Goal: Information Seeking & Learning: Learn about a topic

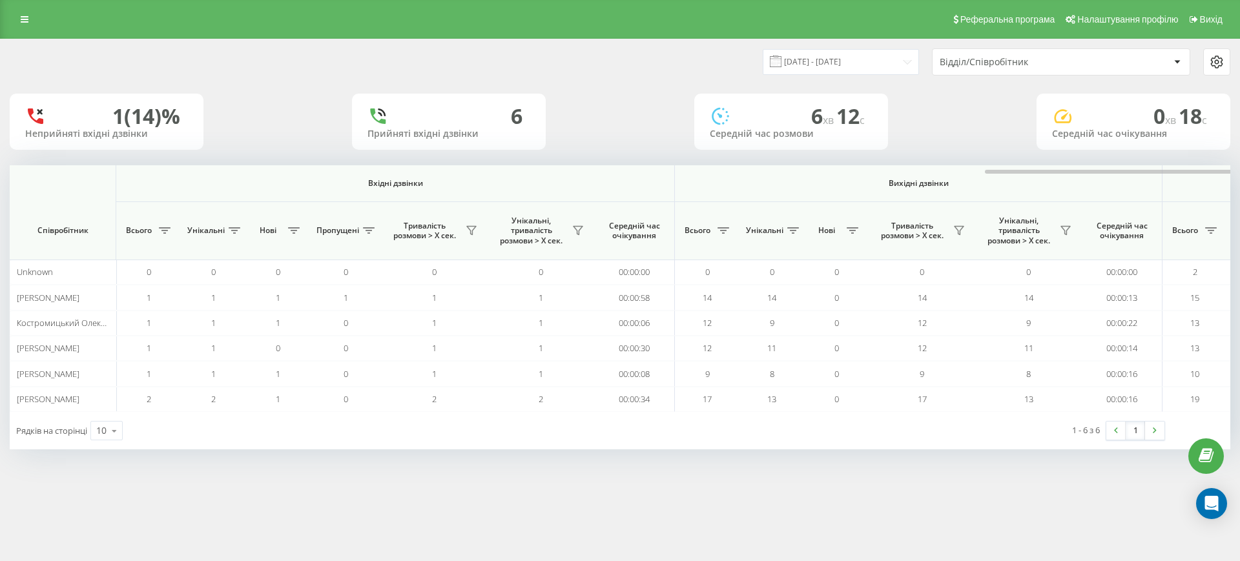
scroll to position [0, 581]
click at [1147, 173] on div at bounding box center [1201, 170] width 1221 height 10
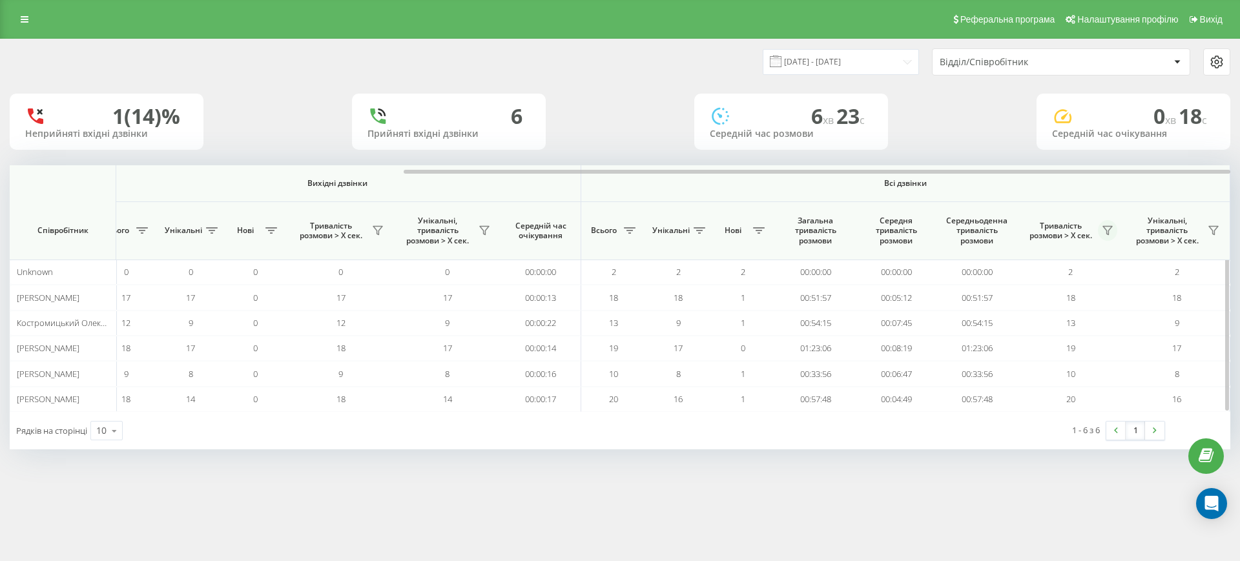
click at [1105, 231] on icon at bounding box center [1108, 230] width 10 height 10
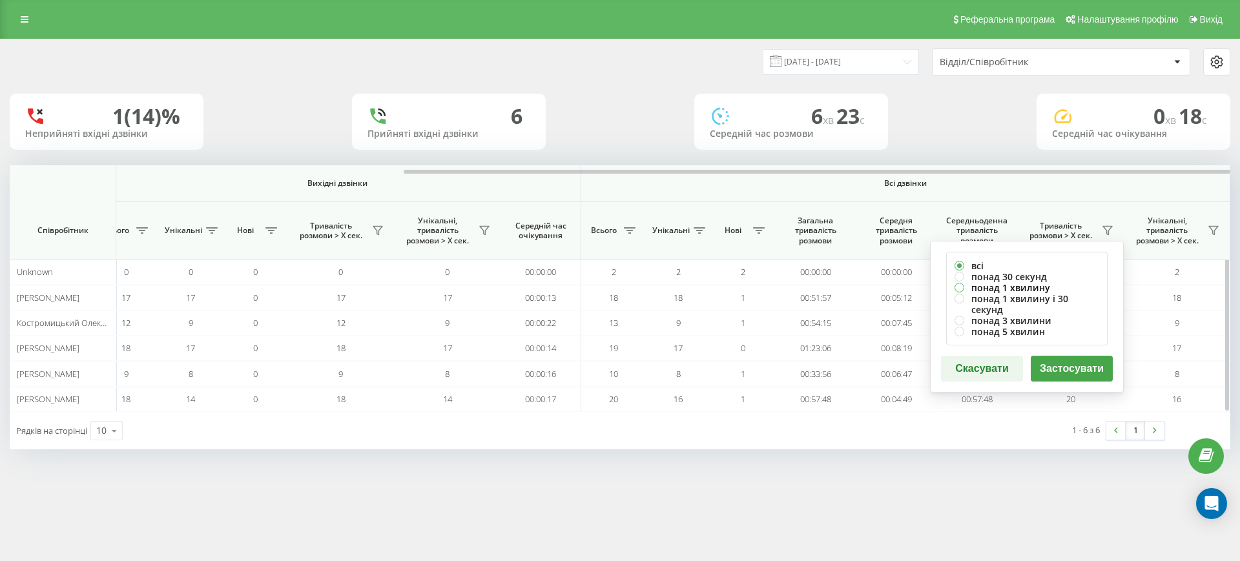
click at [1030, 284] on label "понад 1 хвилину" at bounding box center [1027, 287] width 145 height 11
radio input "true"
click at [1068, 356] on button "Застосувати" at bounding box center [1072, 369] width 82 height 26
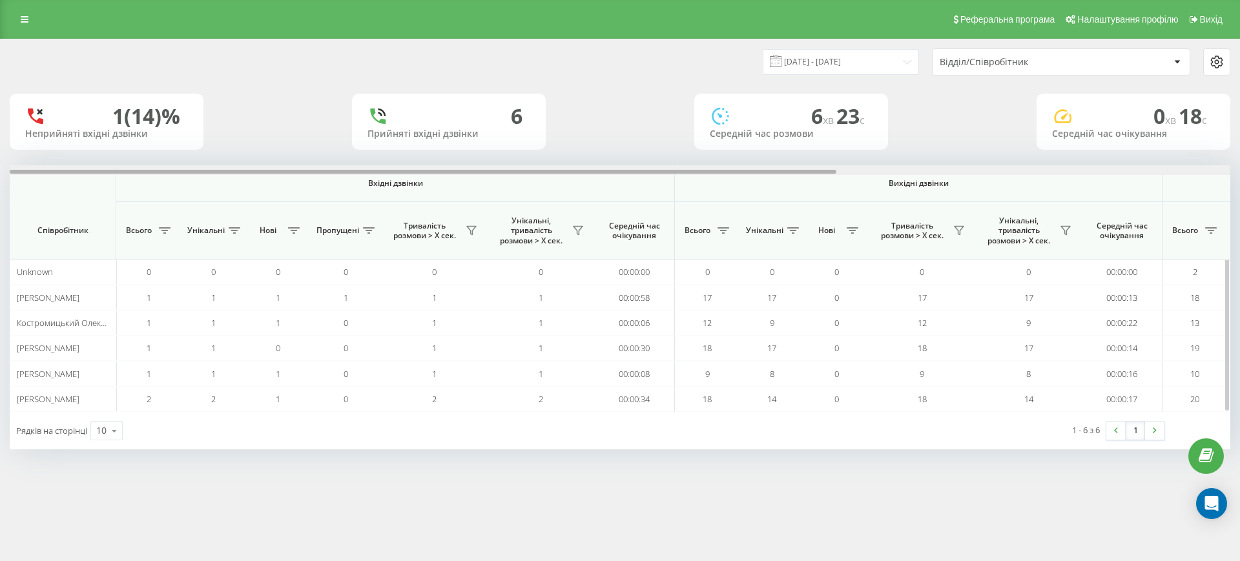
click at [1182, 171] on div at bounding box center [620, 170] width 1221 height 10
click at [1088, 170] on div at bounding box center [620, 170] width 1221 height 10
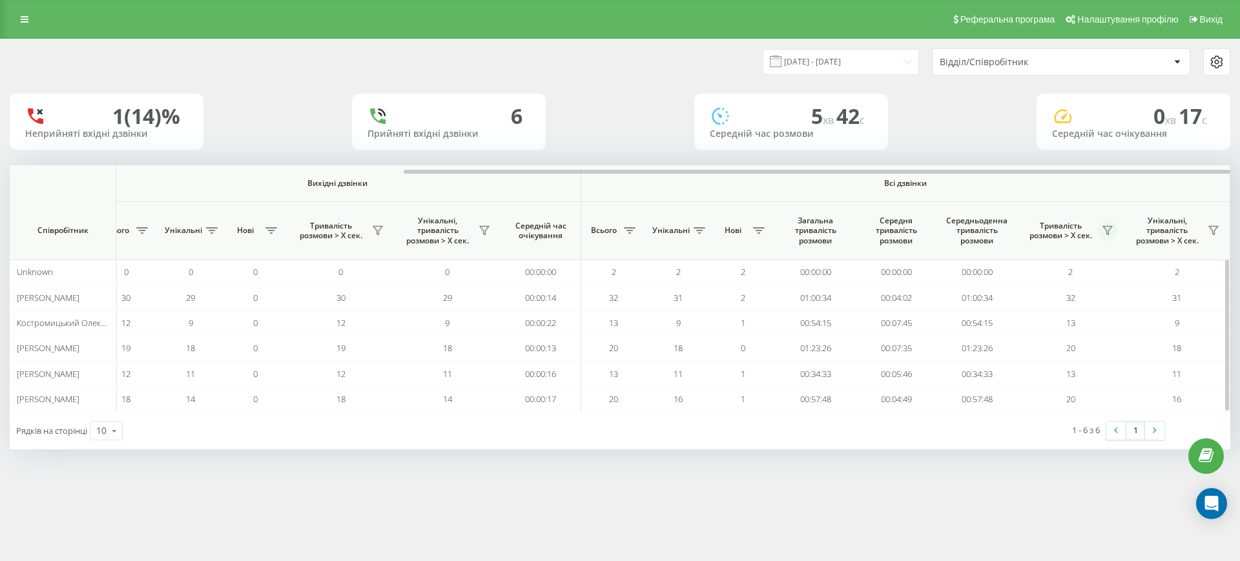
click at [1109, 229] on icon at bounding box center [1108, 230] width 10 height 10
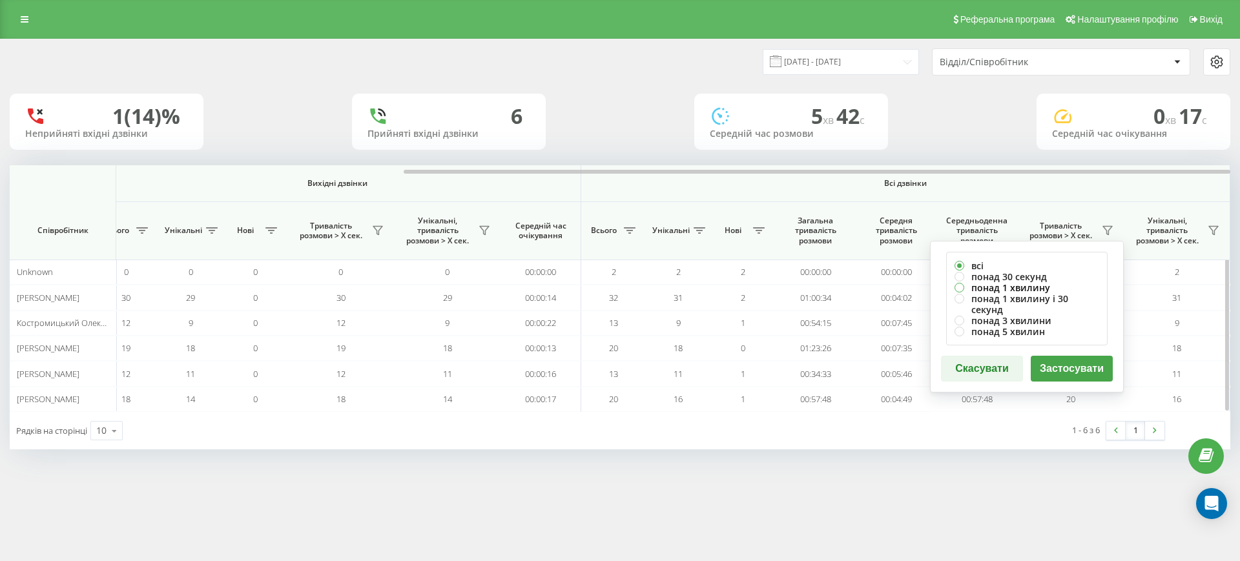
click at [1022, 284] on label "понад 1 хвилину" at bounding box center [1027, 287] width 145 height 11
radio input "true"
click at [1062, 356] on button "Застосувати" at bounding box center [1072, 369] width 82 height 26
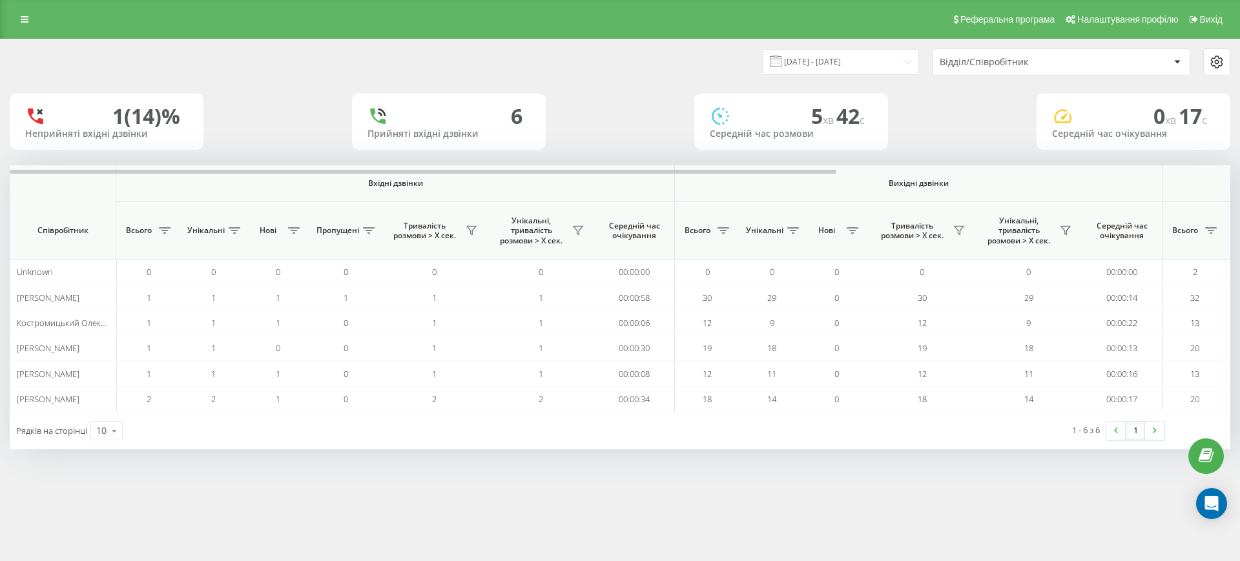
click at [1157, 163] on div "19.09.2025 - 19.09.2025 Відділ/Співробітник 1 (14)% Неприйняті вхідні дзвінки 6…" at bounding box center [620, 244] width 1221 height 410
click at [1157, 171] on div at bounding box center [620, 170] width 1221 height 10
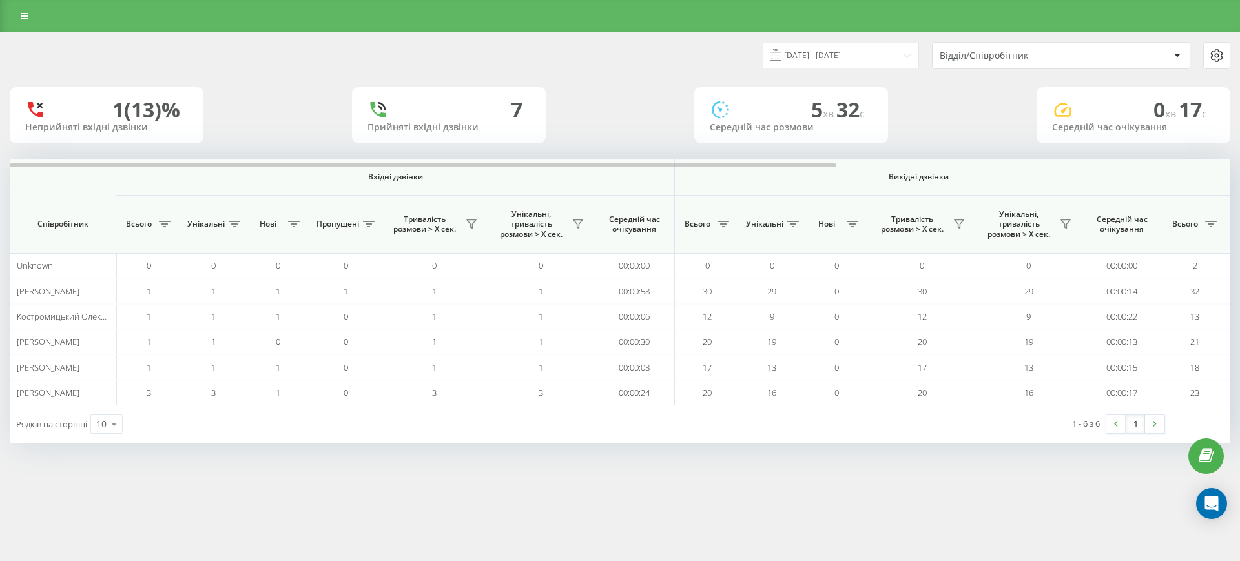
click at [1121, 158] on div "19.09.2025 - 19.09.2025 Відділ/Співробітник 1 (13)% Неприйняті вхідні дзвінки 7…" at bounding box center [620, 238] width 1221 height 410
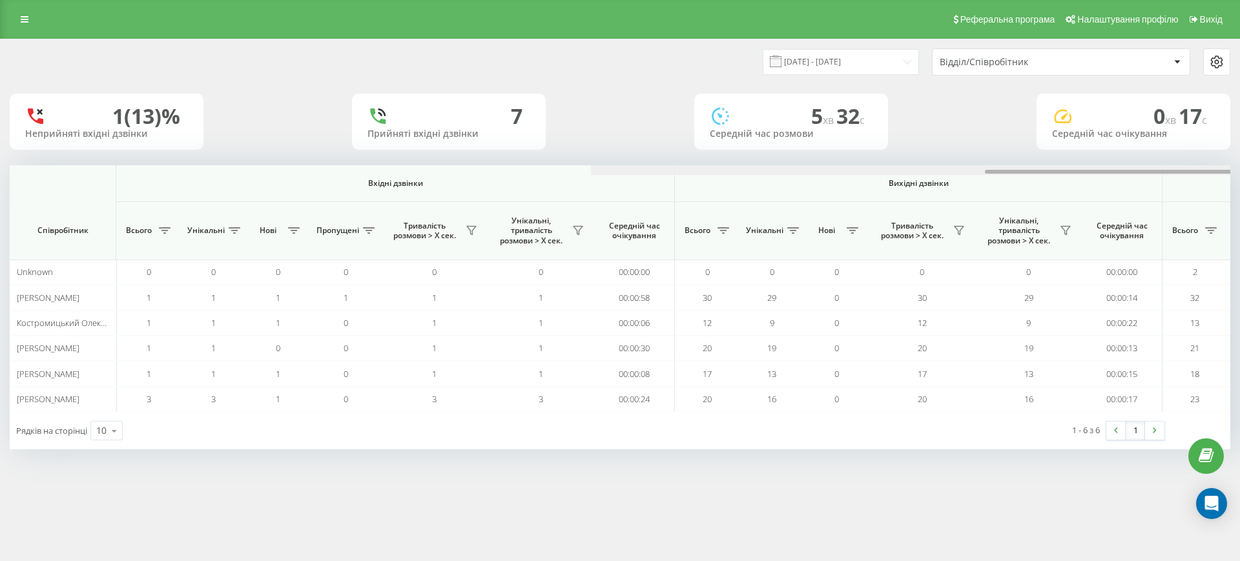
click at [1123, 168] on div at bounding box center [1201, 170] width 1221 height 10
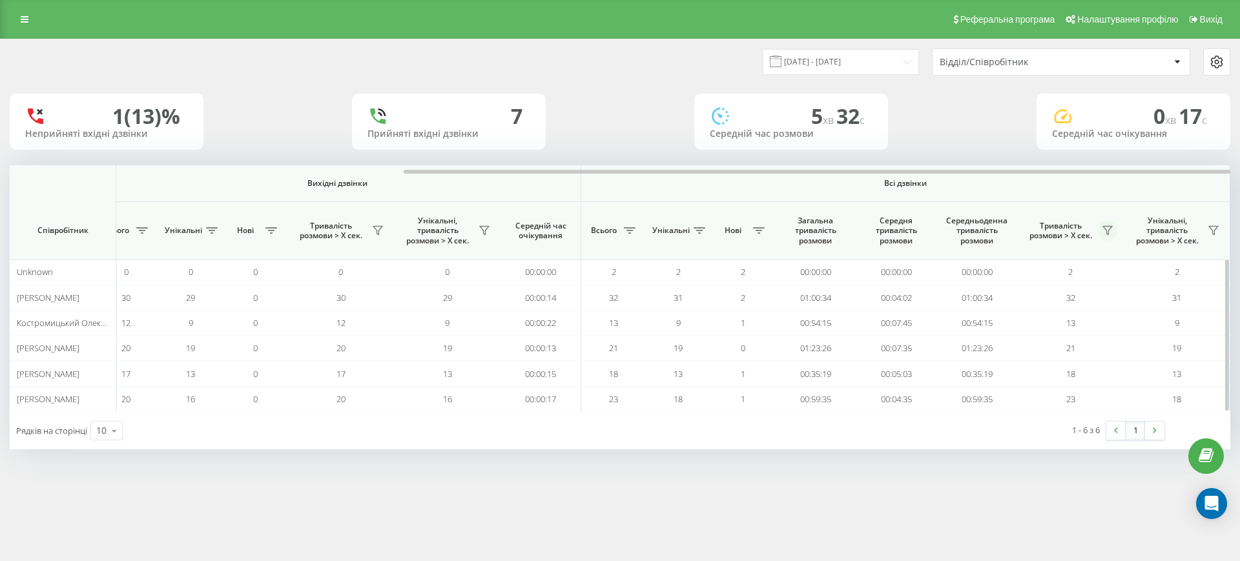
click at [1106, 234] on icon at bounding box center [1108, 230] width 10 height 10
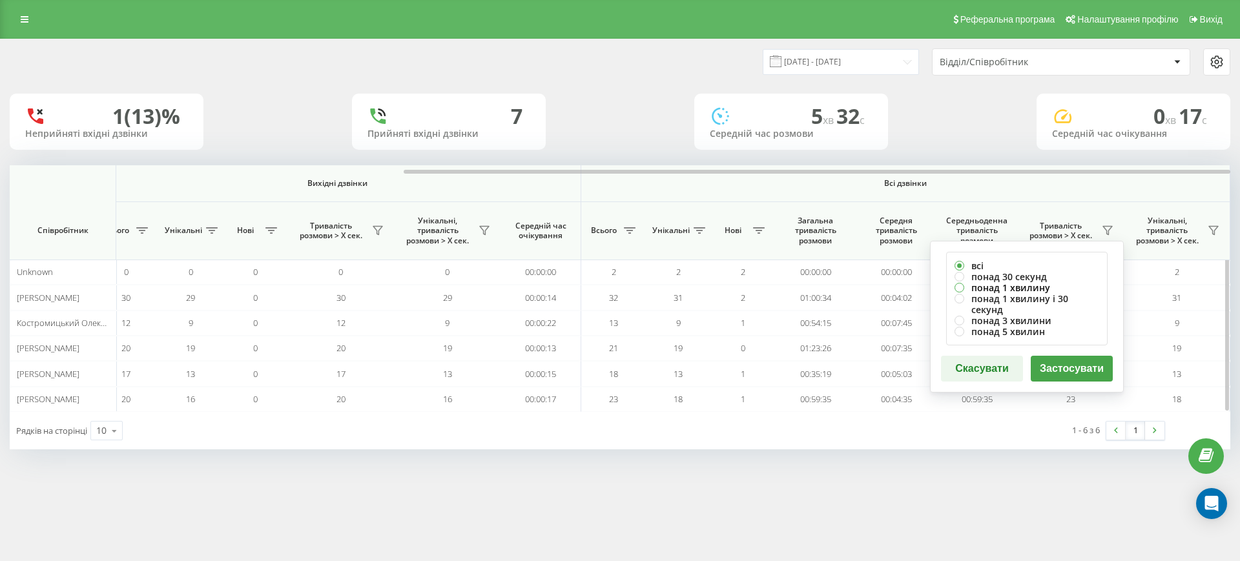
click at [1024, 286] on label "понад 1 хвилину" at bounding box center [1027, 287] width 145 height 11
radio input "true"
click at [1065, 356] on button "Застосувати" at bounding box center [1072, 369] width 82 height 26
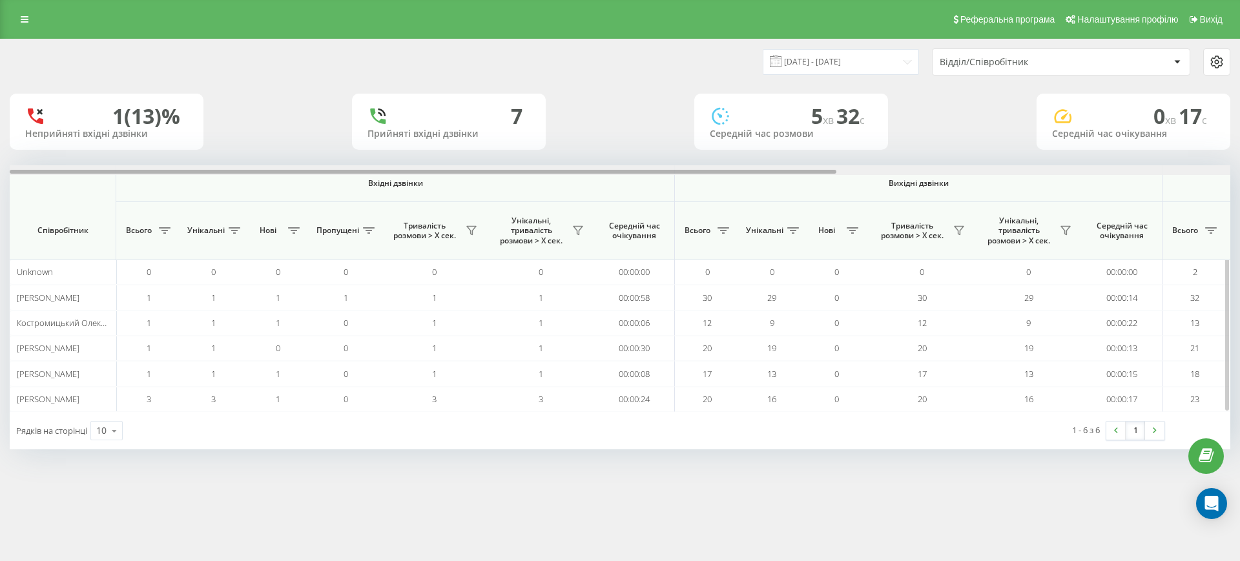
click at [1162, 171] on div at bounding box center [620, 170] width 1221 height 10
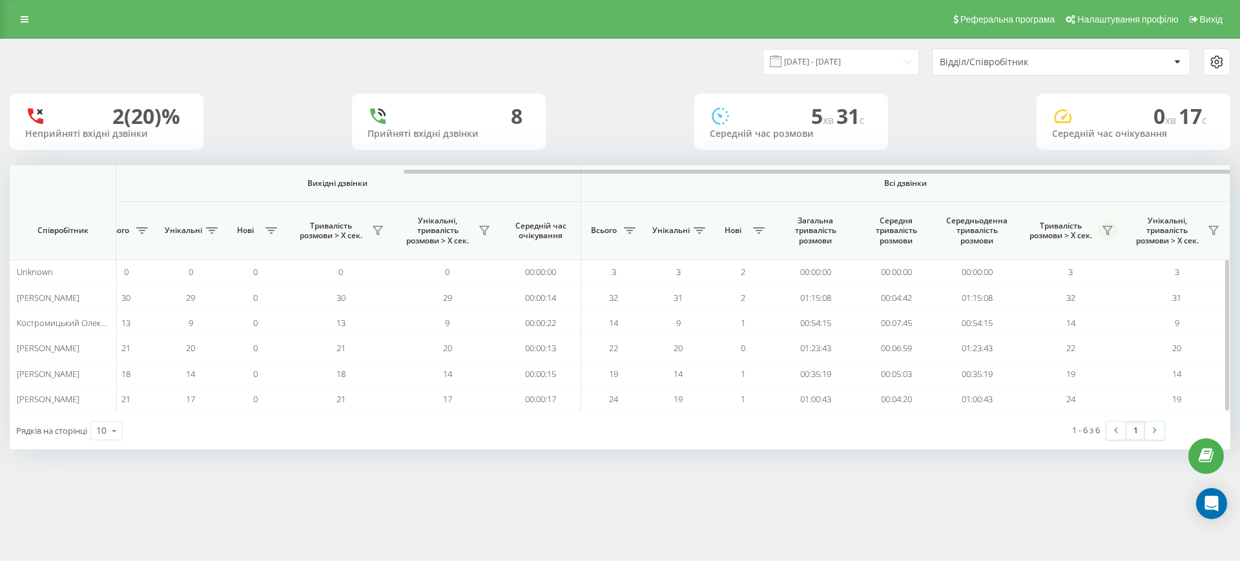
click at [1108, 227] on icon at bounding box center [1108, 230] width 10 height 10
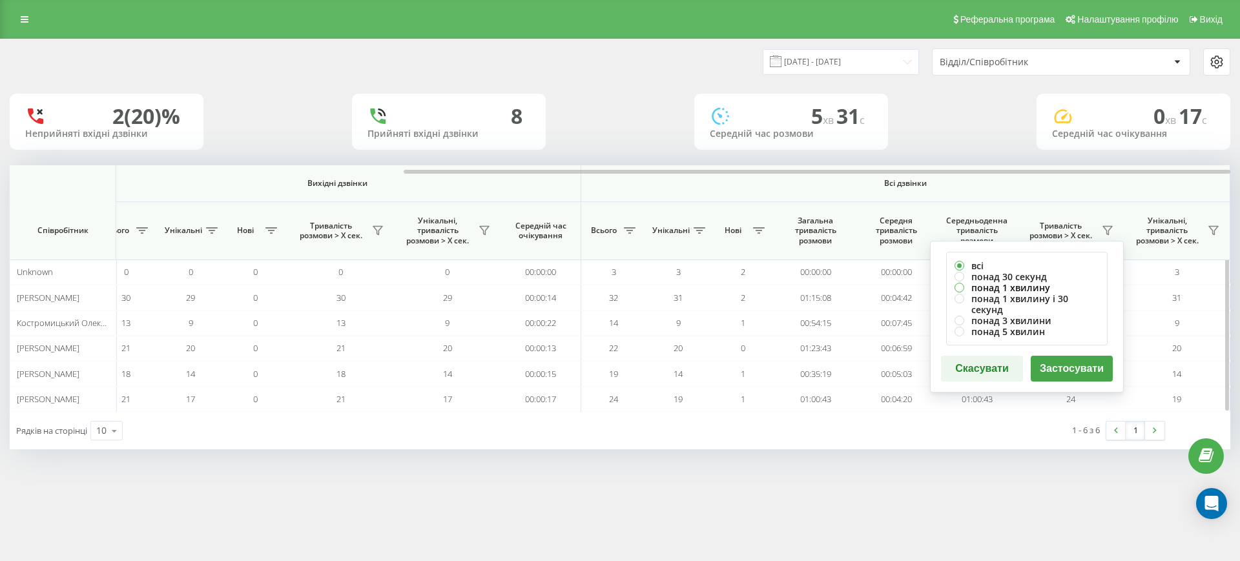
click at [1004, 284] on label "понад 1 хвилину" at bounding box center [1027, 287] width 145 height 11
radio input "true"
click at [1059, 356] on button "Застосувати" at bounding box center [1072, 369] width 82 height 26
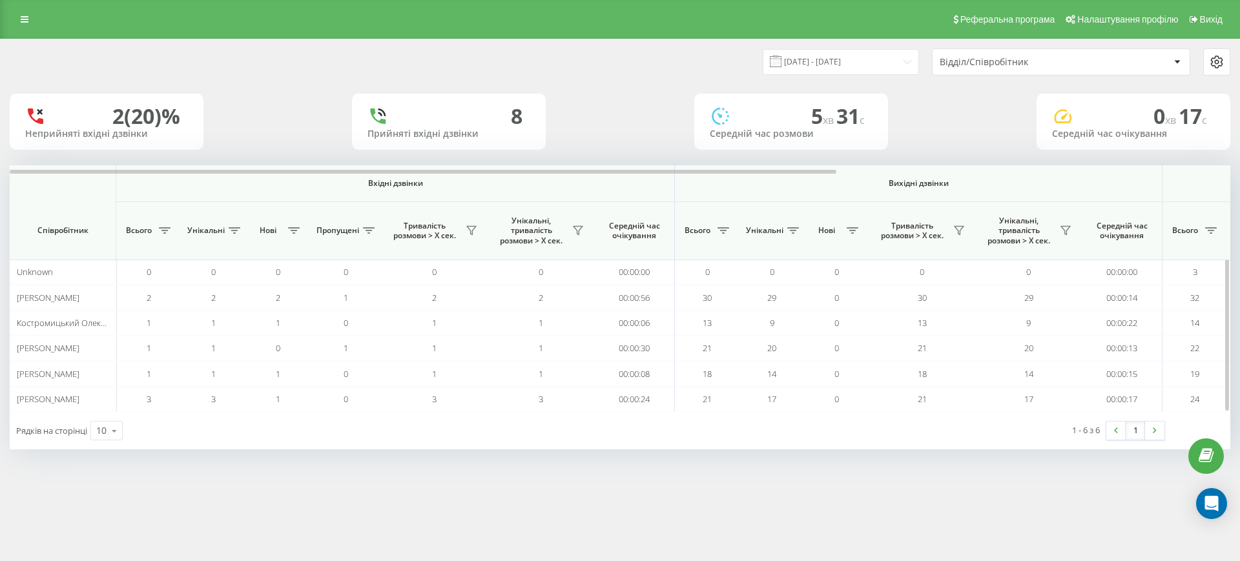
click at [1130, 176] on th "Вихідні дзвінки" at bounding box center [919, 183] width 488 height 37
click at [1130, 170] on div at bounding box center [620, 170] width 1221 height 10
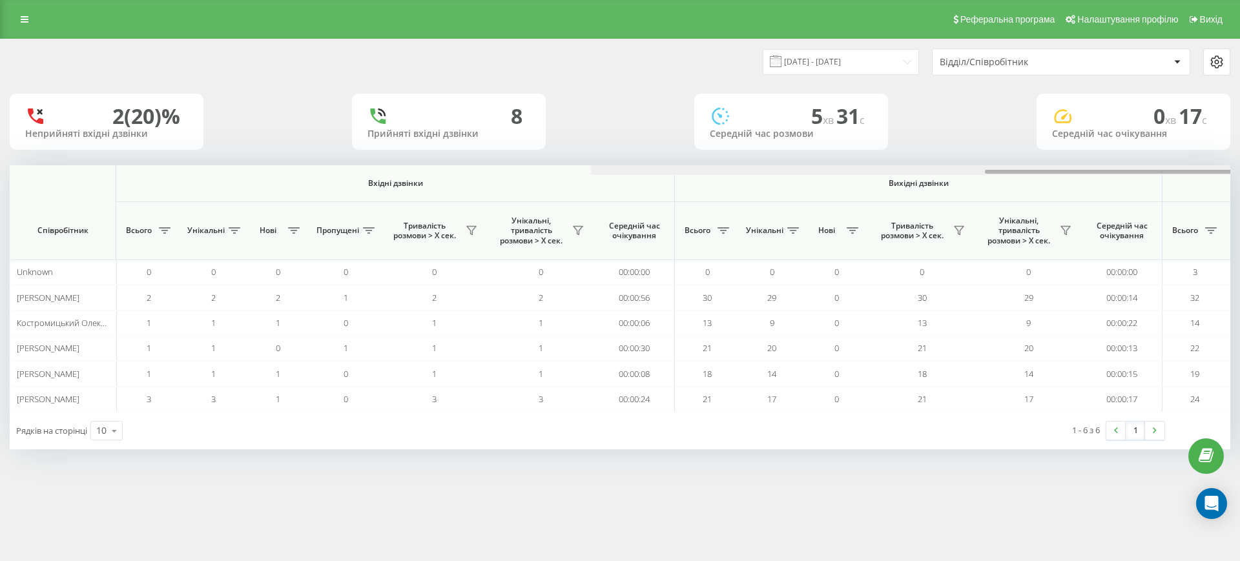
scroll to position [0, 581]
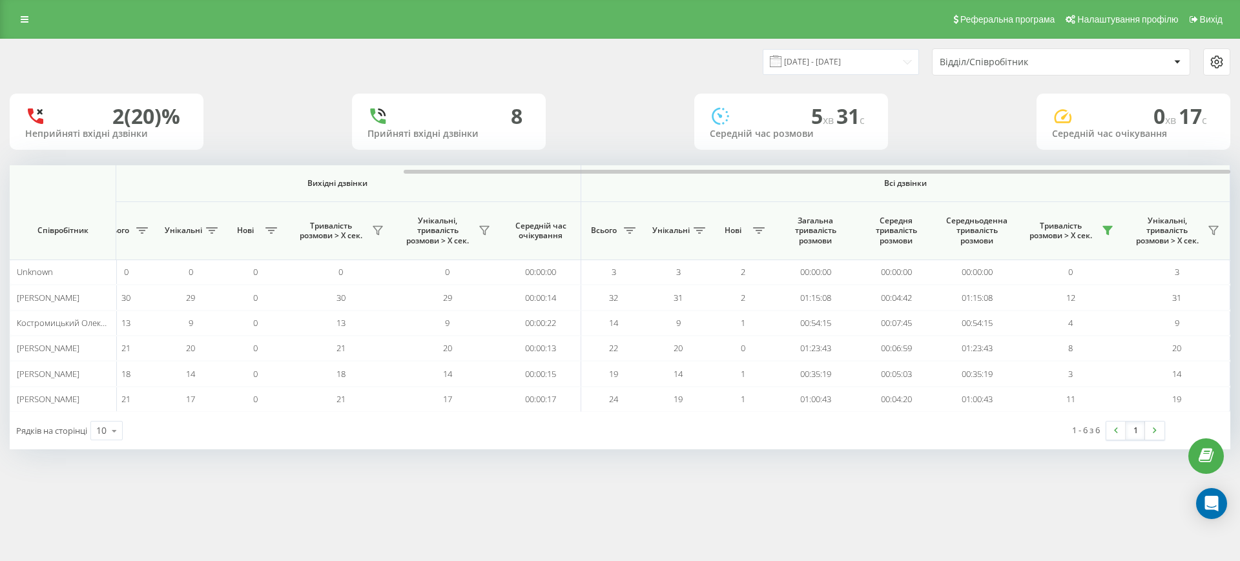
click at [991, 143] on div "2 (20)% Неприйняті вхідні дзвінки 8 Прийняті вхідні дзвінки 5 хв 31 c Середній …" at bounding box center [620, 122] width 1221 height 56
click at [975, 145] on div "2 (20)% Неприйняті вхідні дзвінки 8 Прийняті вхідні дзвінки 5 хв 31 c Середній …" at bounding box center [620, 122] width 1221 height 56
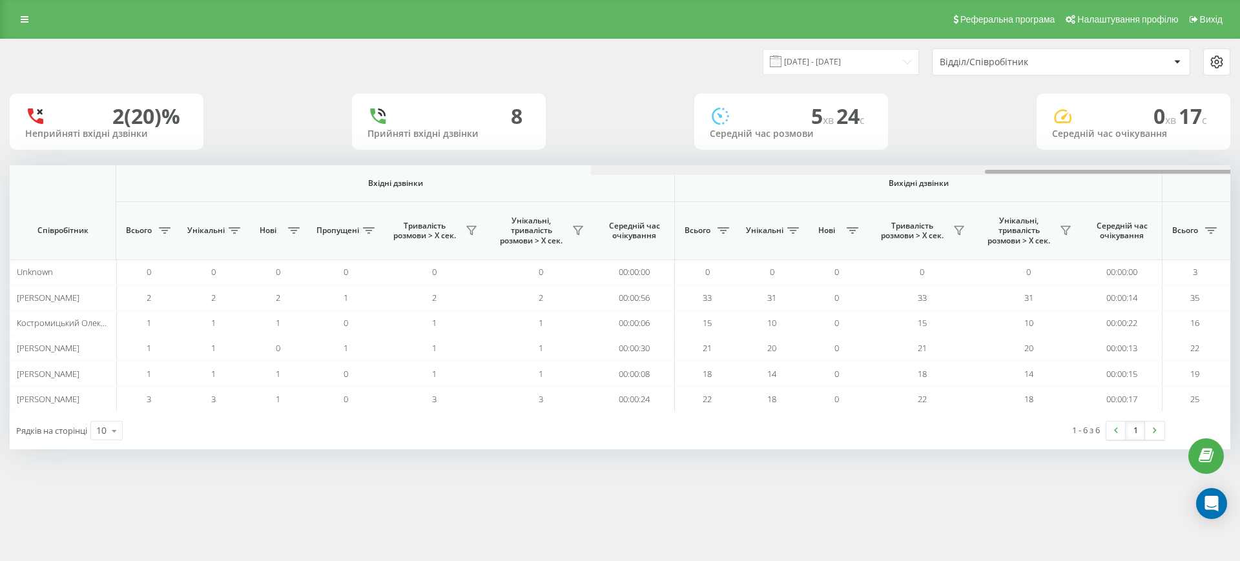
click at [1154, 165] on div at bounding box center [1201, 170] width 1221 height 10
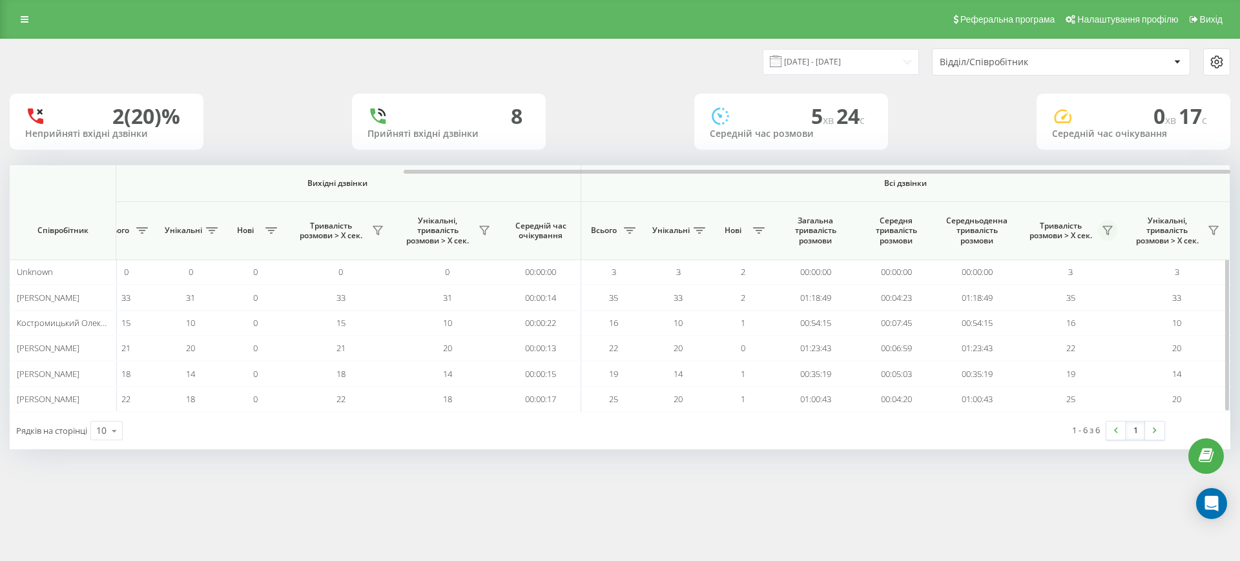
click at [1112, 227] on icon at bounding box center [1107, 231] width 9 height 8
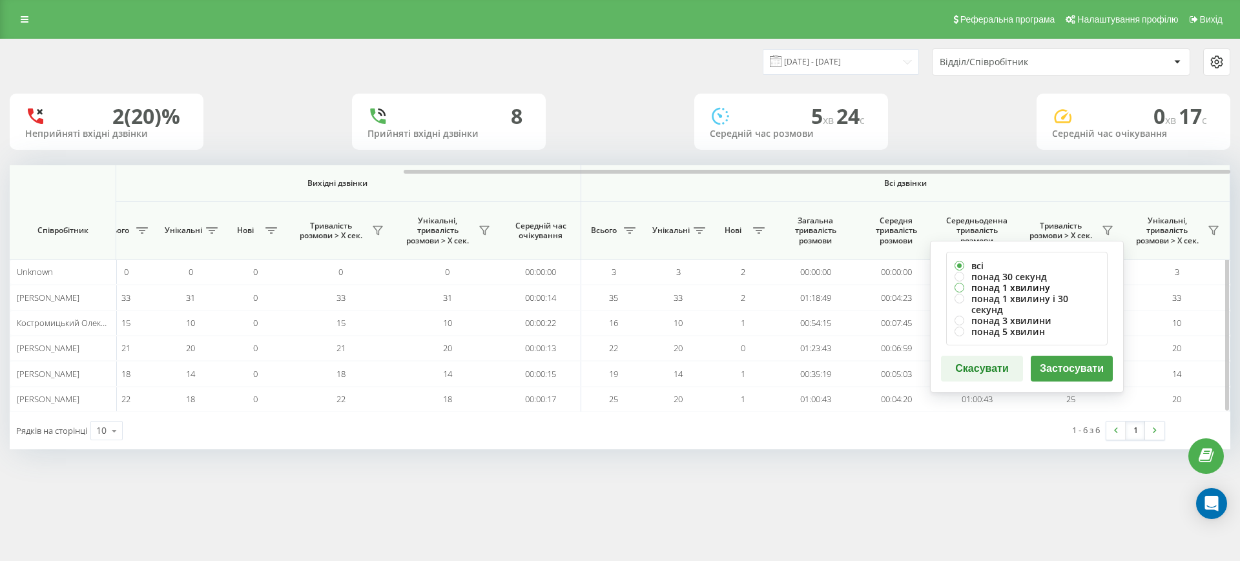
click at [1006, 284] on label "понад 1 хвилину" at bounding box center [1027, 287] width 145 height 11
radio input "true"
click at [1077, 358] on button "Застосувати" at bounding box center [1072, 369] width 82 height 26
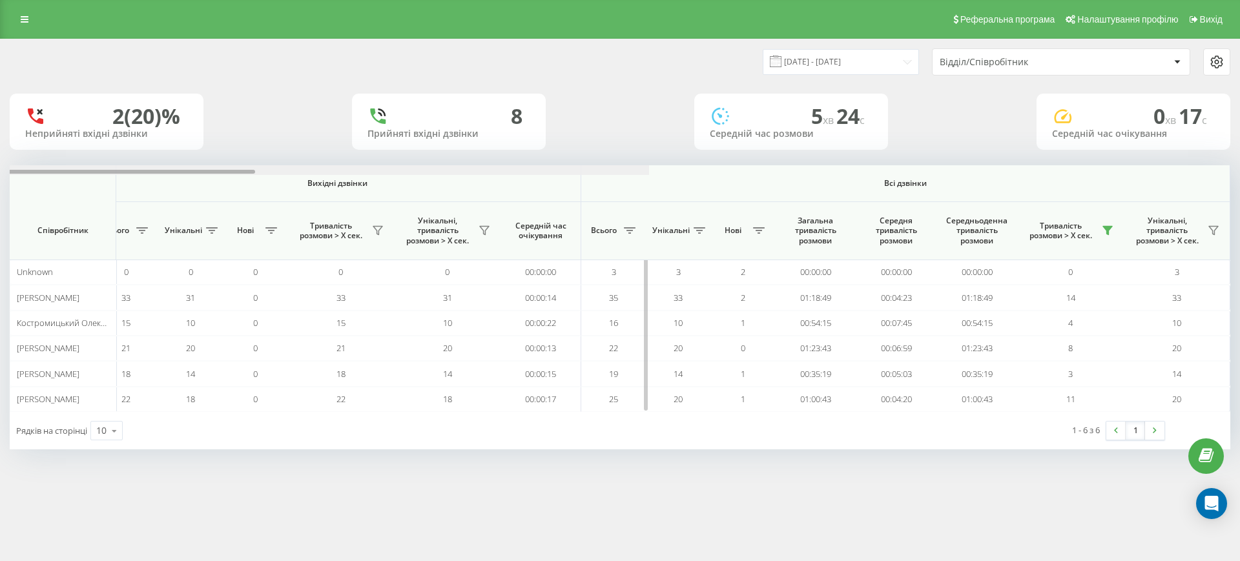
click at [649, 169] on div at bounding box center [38, 170] width 1221 height 10
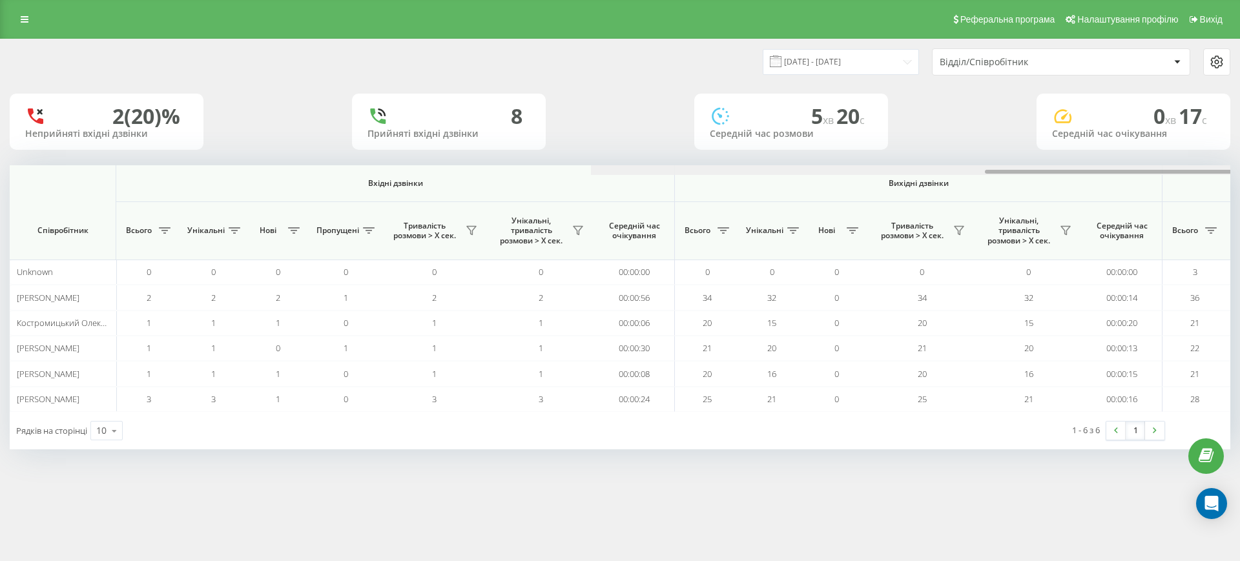
click at [1168, 171] on div at bounding box center [1201, 170] width 1221 height 10
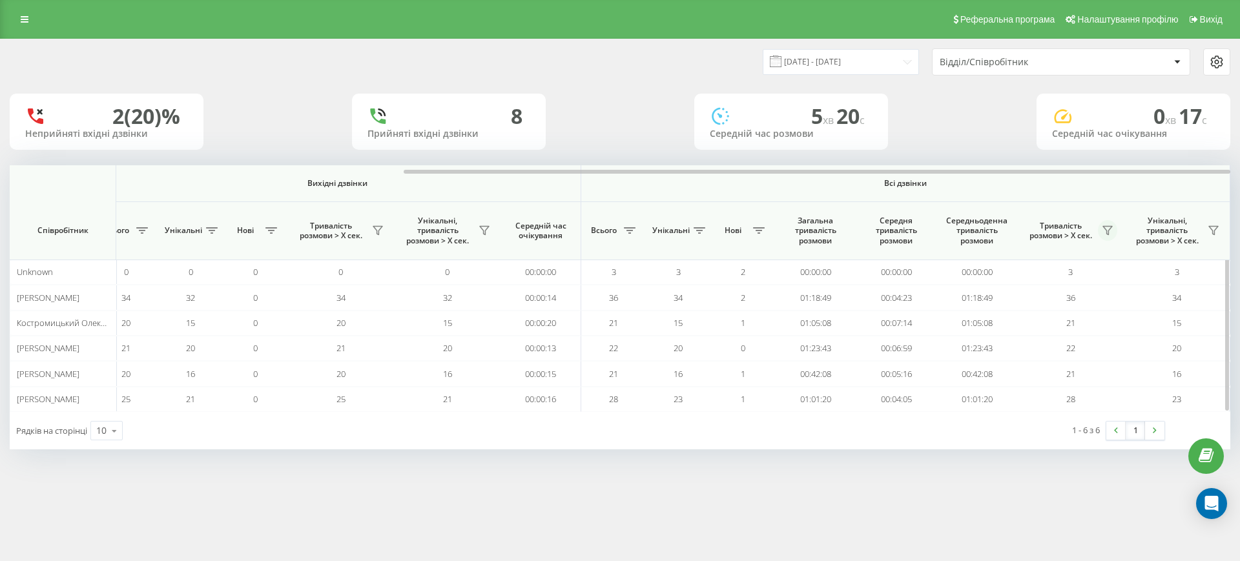
click at [1109, 225] on icon at bounding box center [1108, 230] width 10 height 10
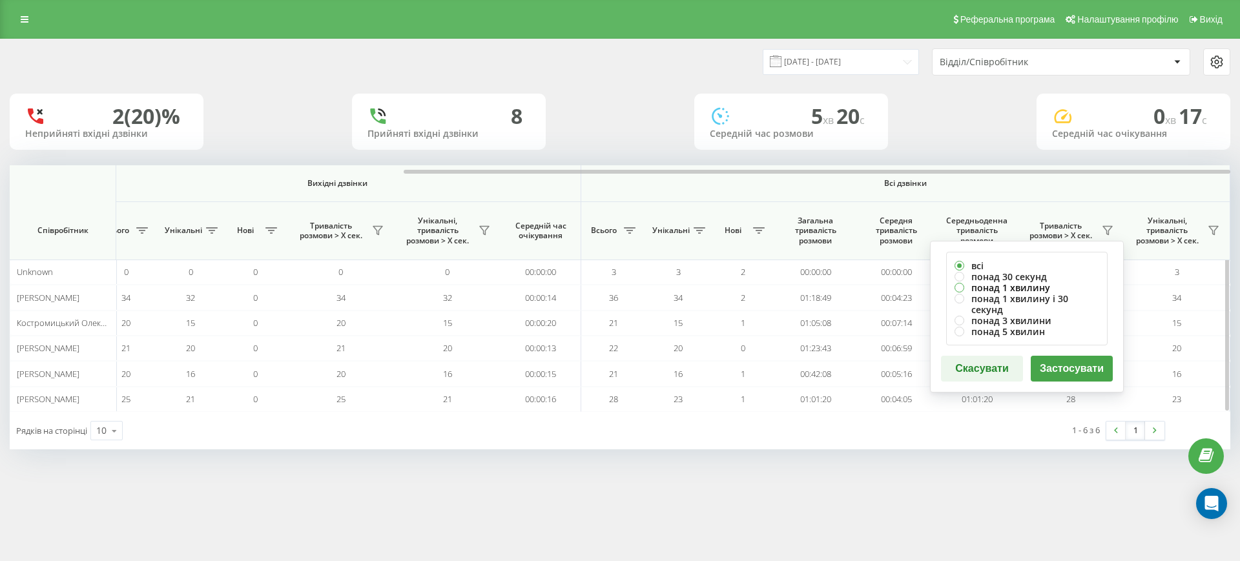
click at [1025, 287] on label "понад 1 хвилину" at bounding box center [1027, 287] width 145 height 11
radio input "true"
click at [1063, 360] on button "Застосувати" at bounding box center [1072, 369] width 82 height 26
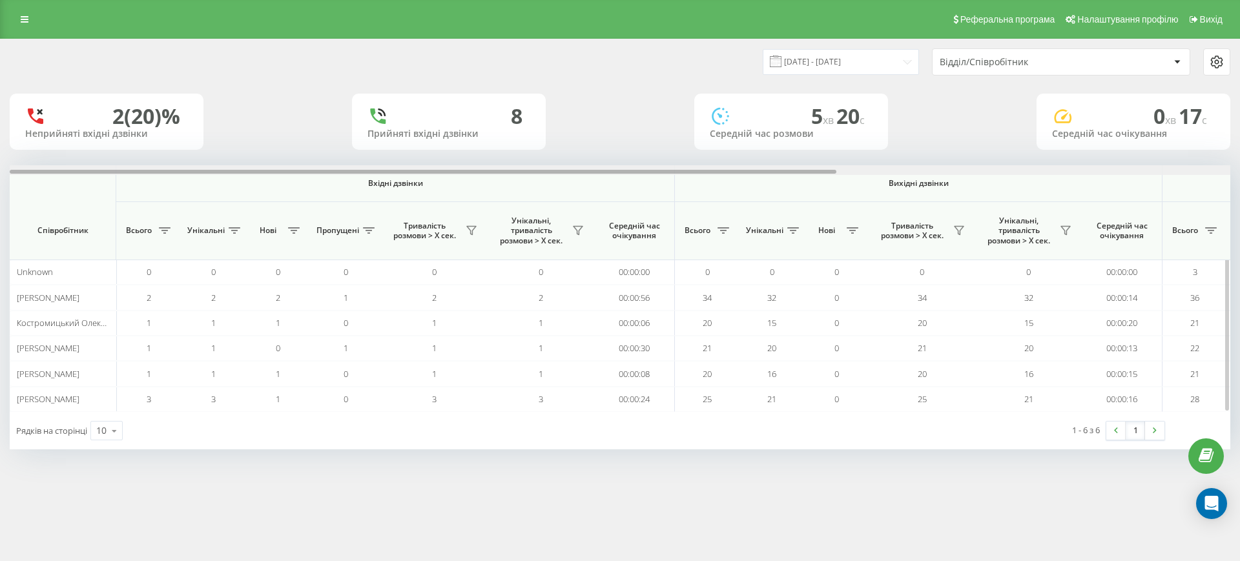
click at [1172, 169] on div at bounding box center [620, 170] width 1221 height 10
drag, startPoint x: 0, startPoint y: 0, endPoint x: 1173, endPoint y: 168, distance: 1184.9
click at [1173, 168] on div at bounding box center [620, 170] width 1221 height 10
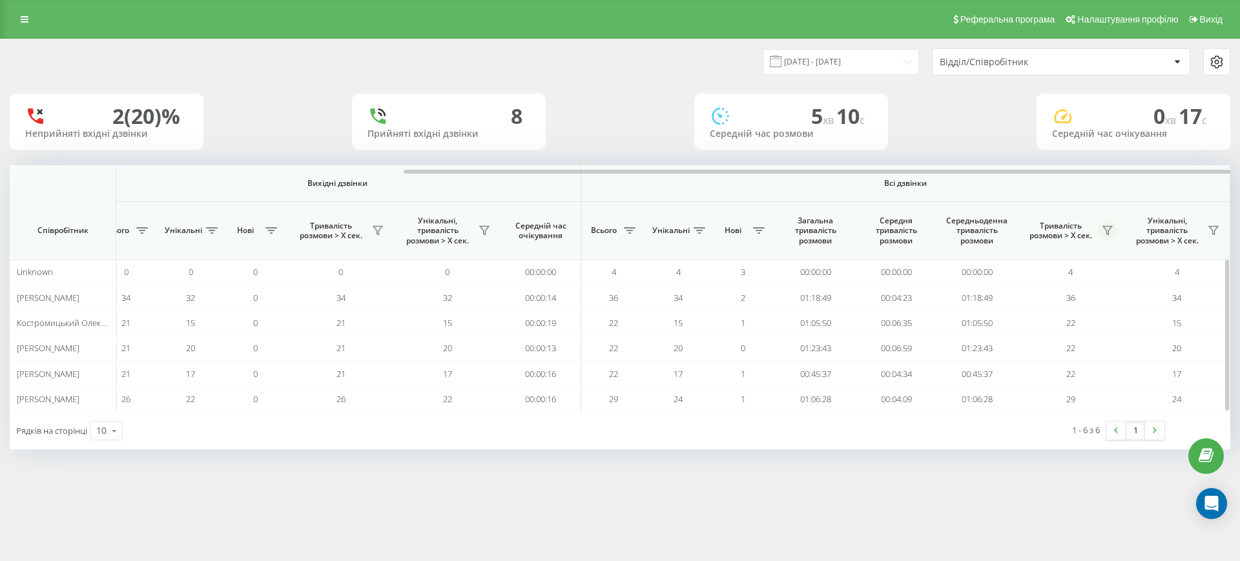
click at [1106, 227] on icon at bounding box center [1108, 230] width 10 height 10
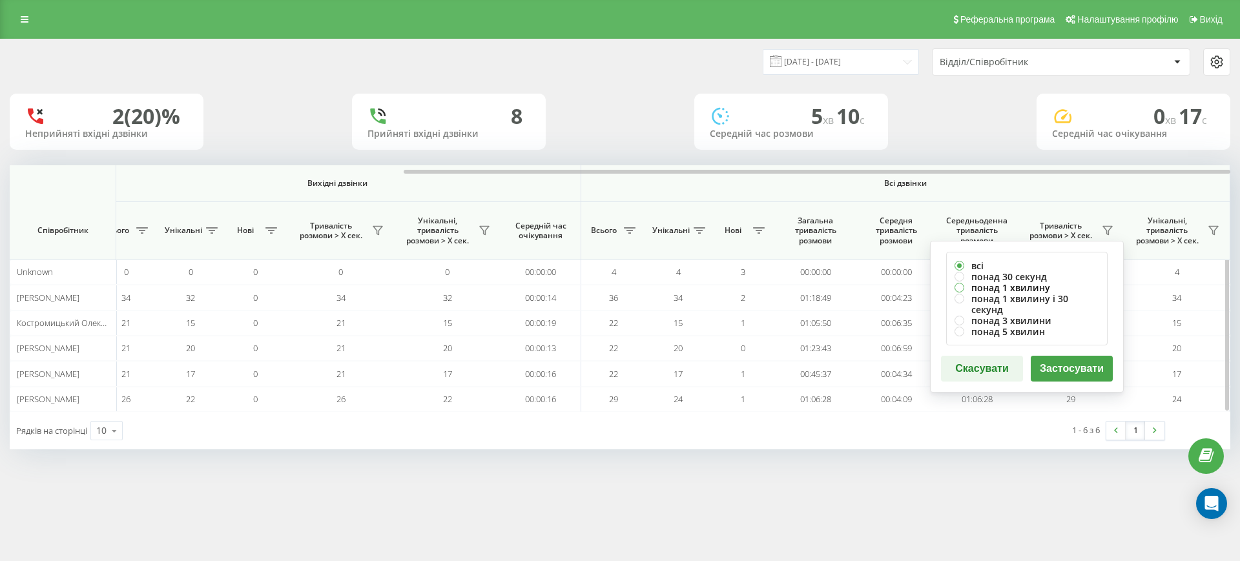
click at [1022, 285] on label "понад 1 хвилину" at bounding box center [1027, 287] width 145 height 11
radio input "true"
click at [1056, 356] on button "Застосувати" at bounding box center [1072, 369] width 82 height 26
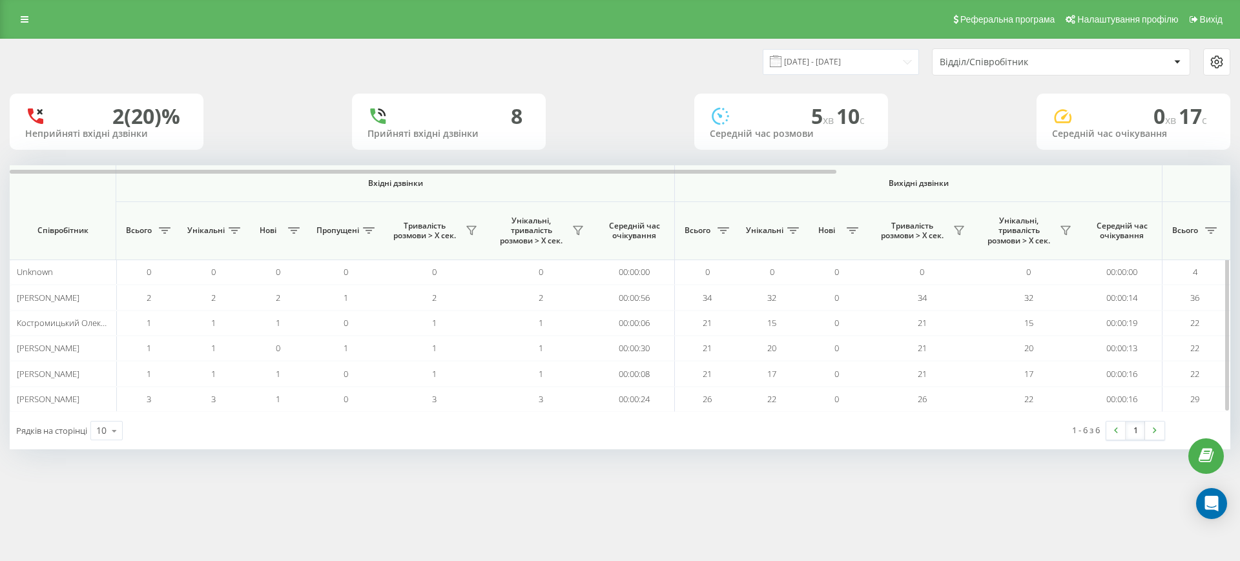
click at [1151, 176] on th "Вихідні дзвінки" at bounding box center [919, 183] width 488 height 37
click at [1150, 169] on div at bounding box center [620, 170] width 1221 height 10
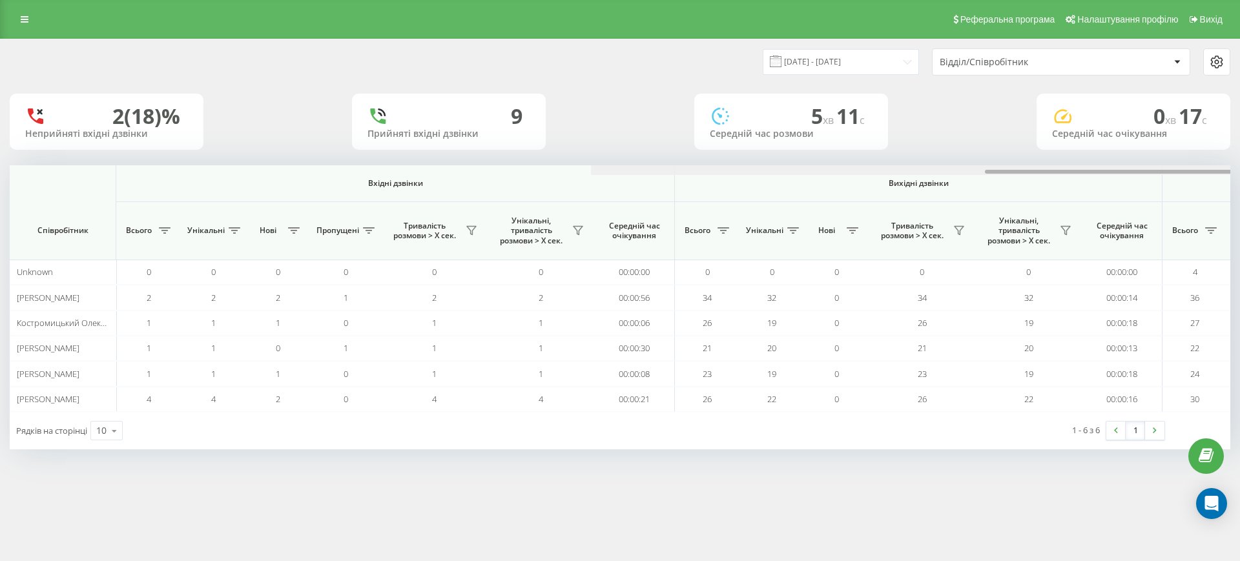
click at [1177, 168] on div at bounding box center [1201, 170] width 1221 height 10
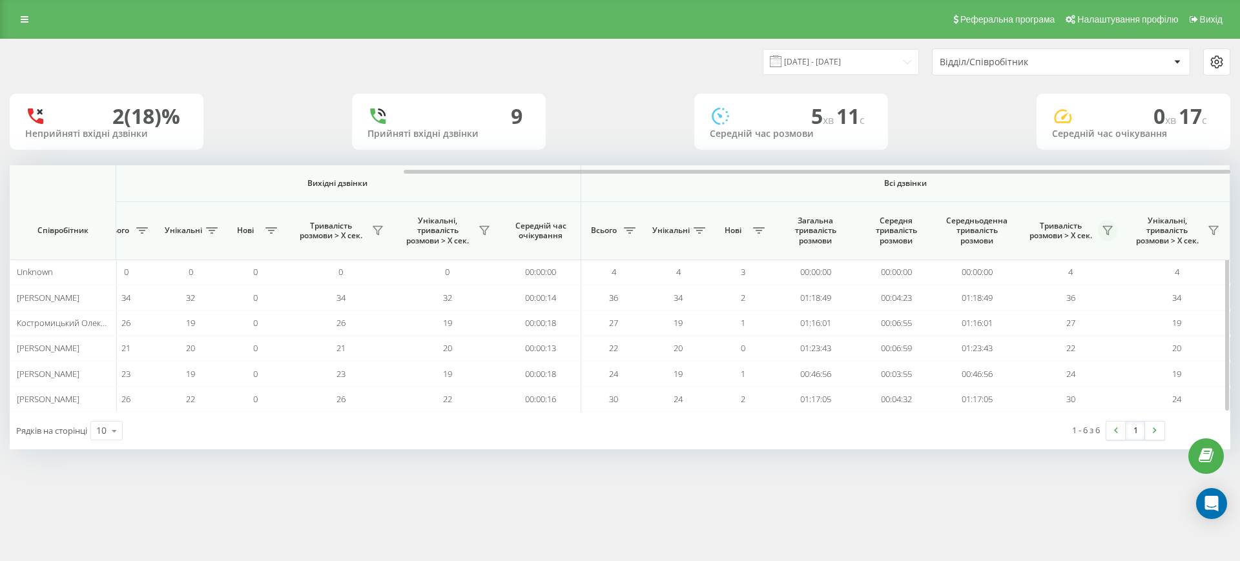
click at [1110, 227] on icon at bounding box center [1108, 230] width 10 height 10
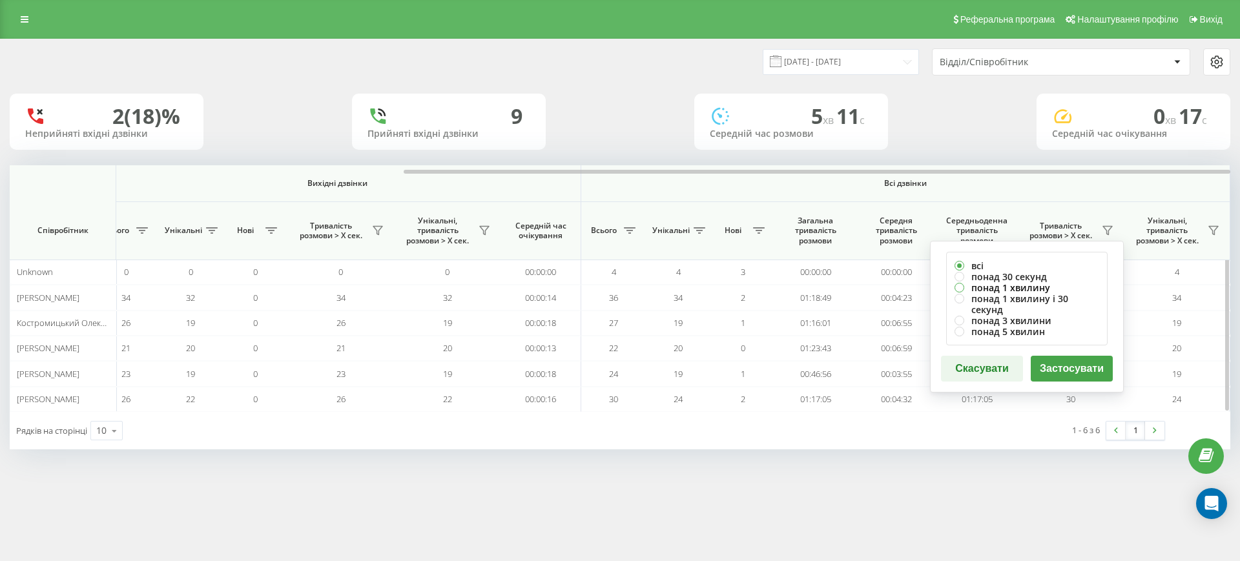
click at [1011, 289] on label "понад 1 хвилину" at bounding box center [1027, 287] width 145 height 11
radio input "true"
click at [1063, 360] on button "Застосувати" at bounding box center [1072, 369] width 82 height 26
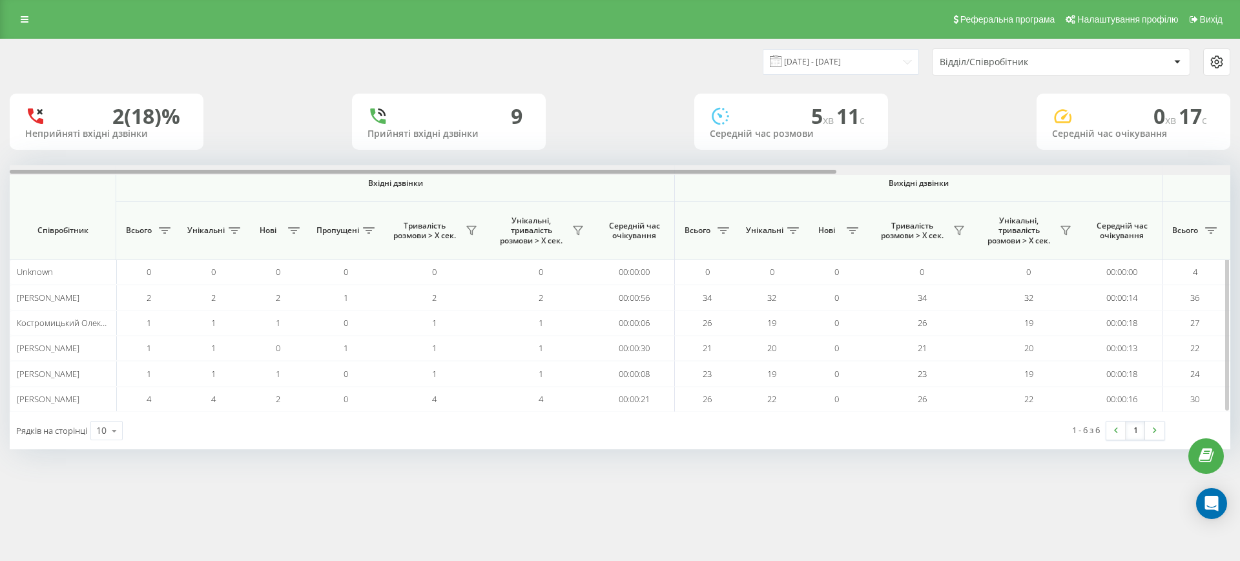
click at [1174, 169] on div at bounding box center [620, 170] width 1221 height 10
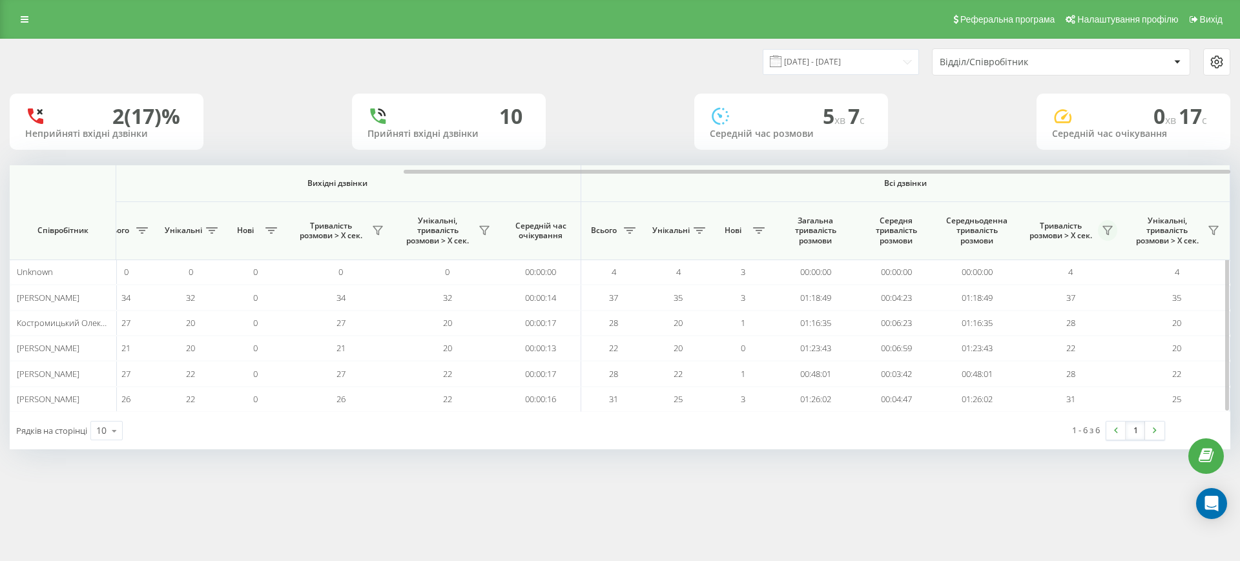
click at [1109, 230] on icon at bounding box center [1107, 231] width 9 height 8
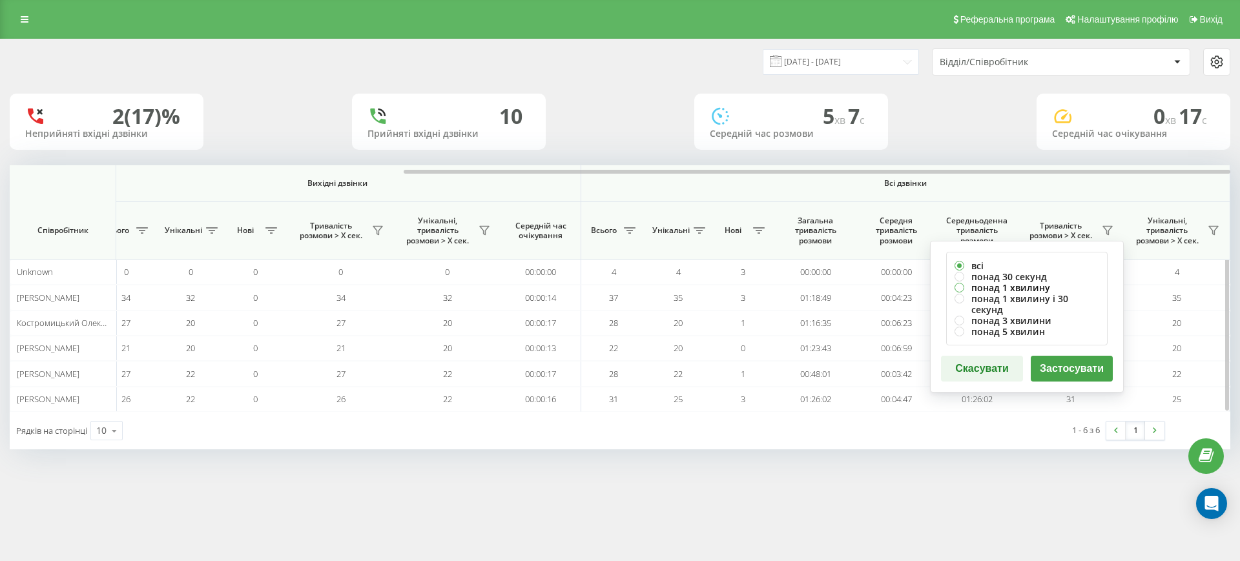
click at [1005, 290] on label "понад 1 хвилину" at bounding box center [1027, 287] width 145 height 11
radio input "true"
click at [1062, 362] on button "Застосувати" at bounding box center [1072, 369] width 82 height 26
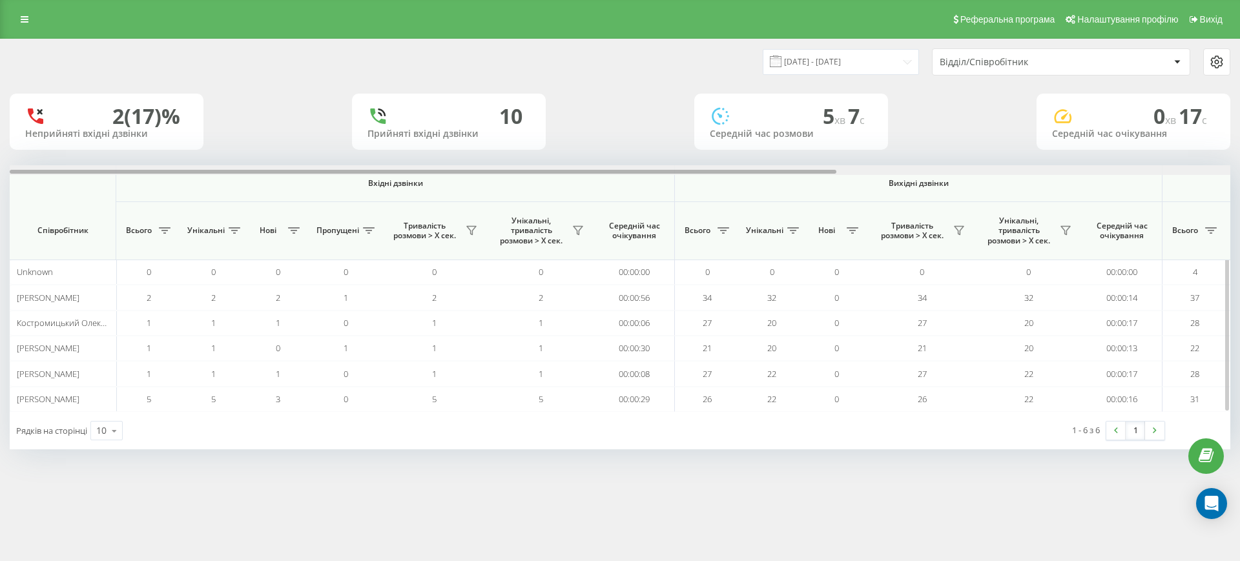
click at [1171, 173] on div at bounding box center [620, 170] width 1221 height 10
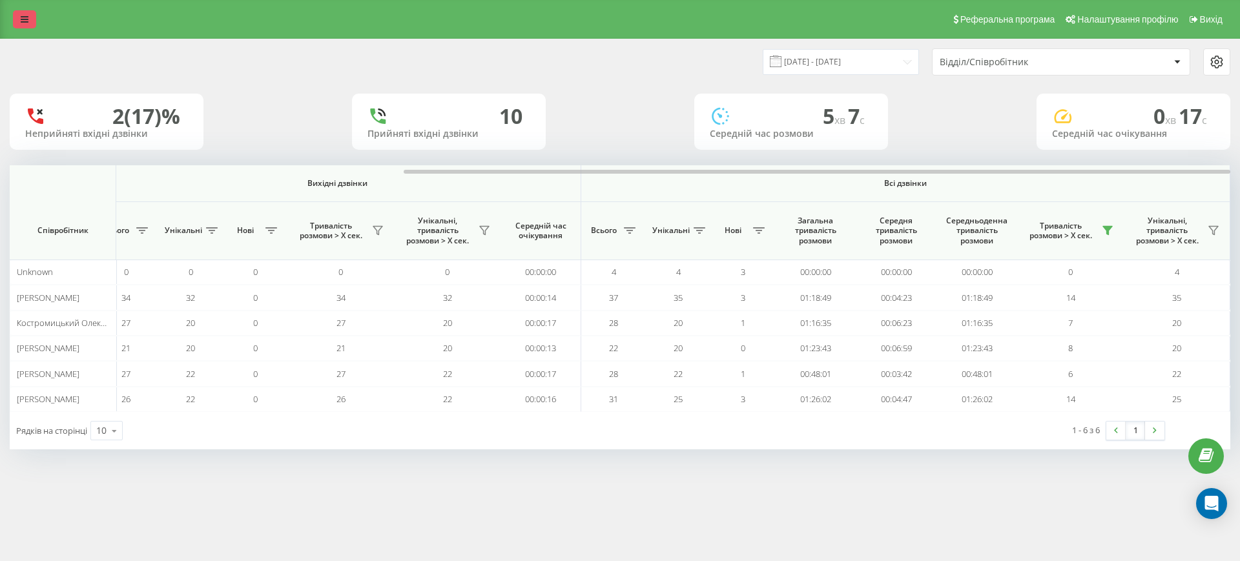
click at [29, 16] on link at bounding box center [24, 19] width 23 height 18
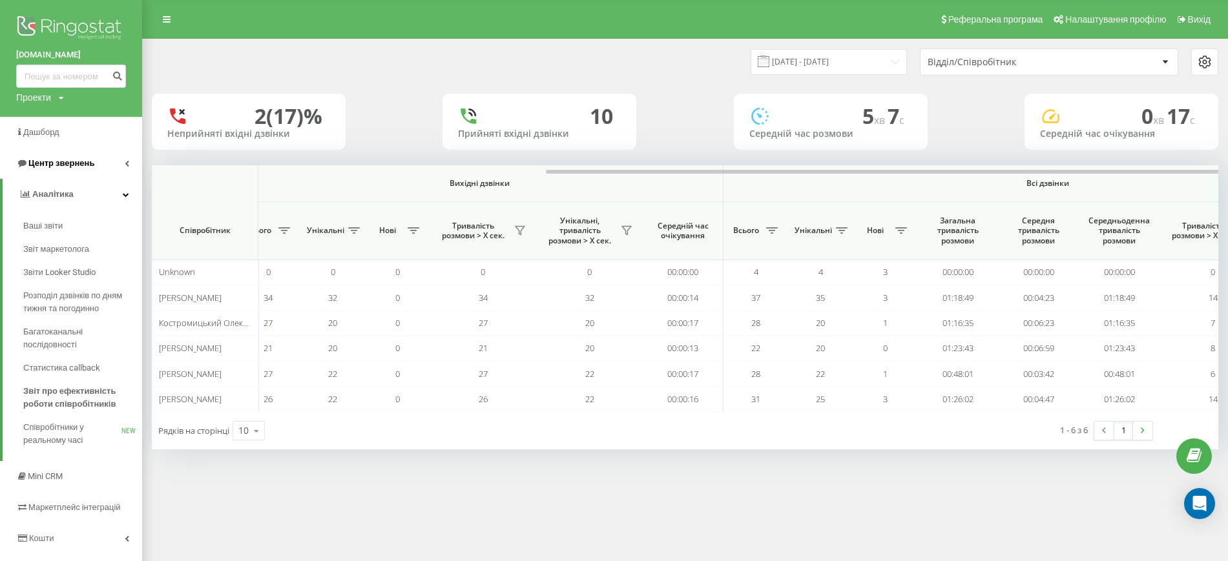
click at [129, 160] on link "Центр звернень" at bounding box center [71, 163] width 142 height 31
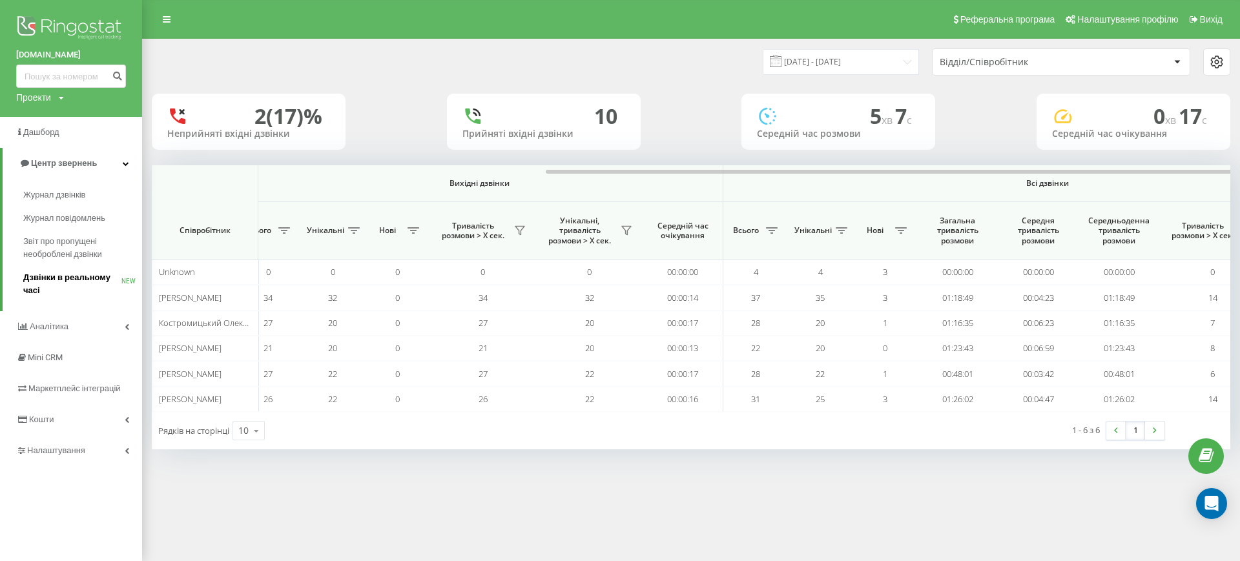
click at [81, 275] on span "Дзвінки в реальному часі" at bounding box center [72, 284] width 98 height 26
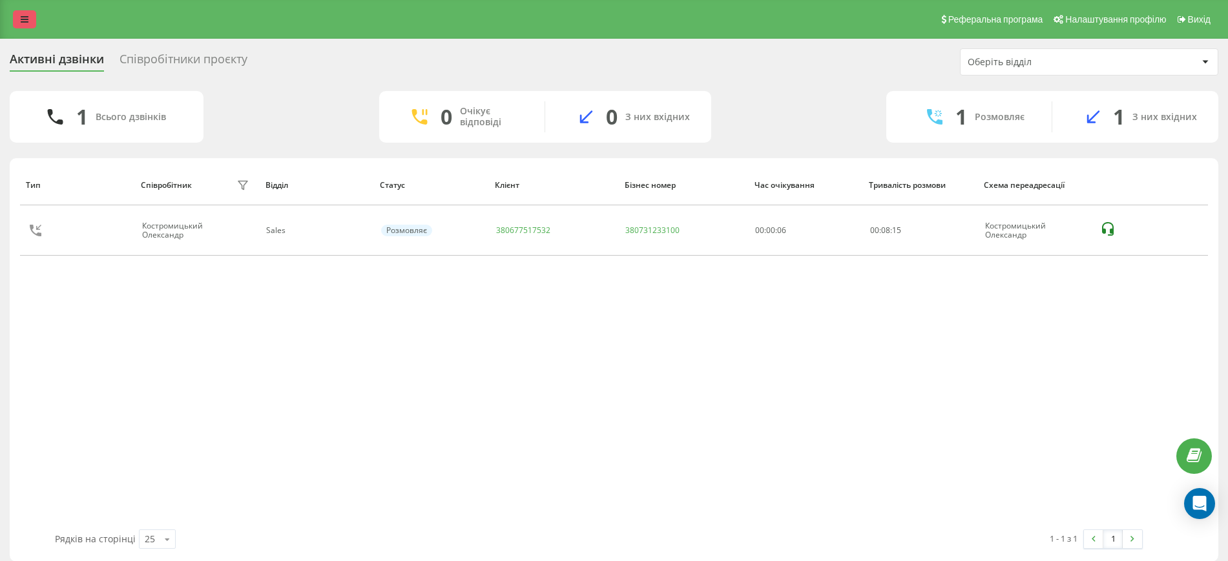
click at [21, 14] on link at bounding box center [24, 19] width 23 height 18
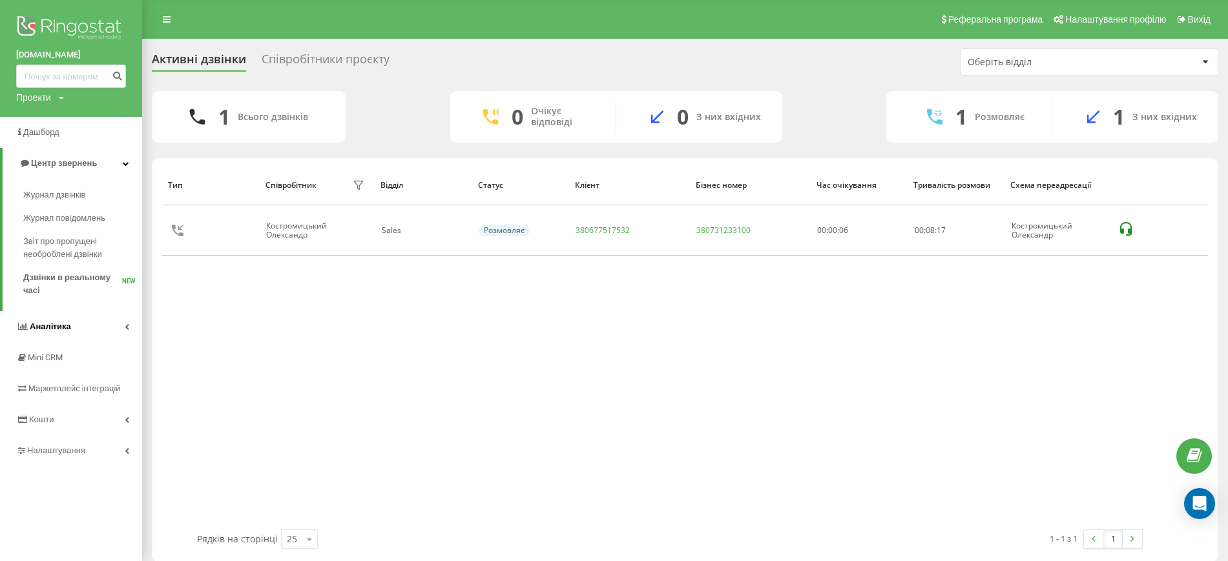
click at [126, 323] on link "Аналiтика" at bounding box center [71, 326] width 142 height 31
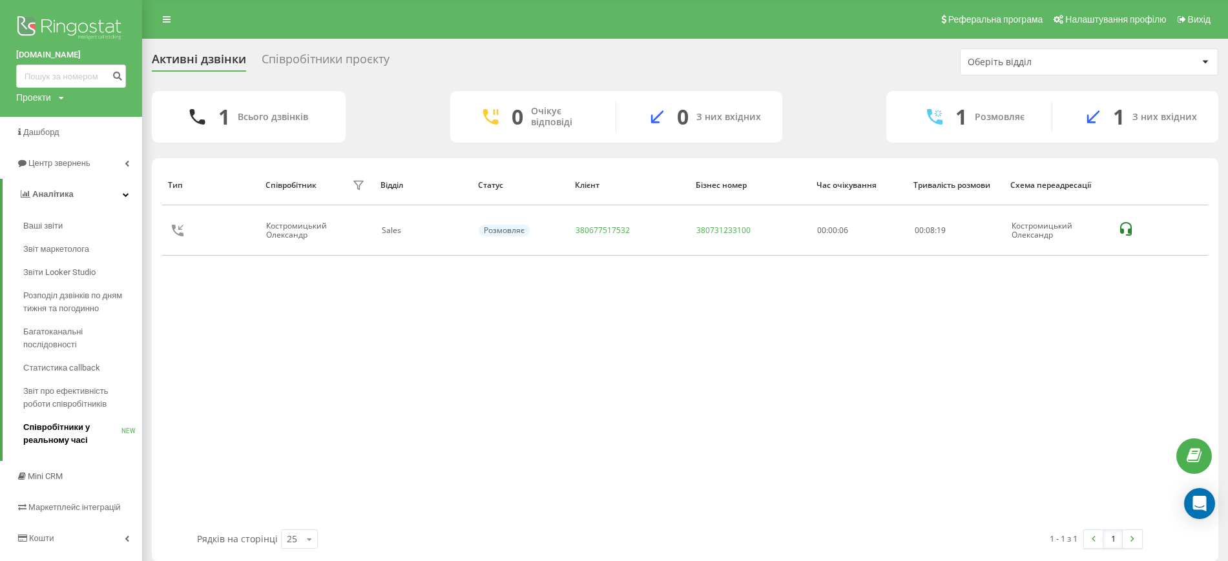
click at [60, 433] on span "Співробітники у реальному часі" at bounding box center [72, 434] width 98 height 26
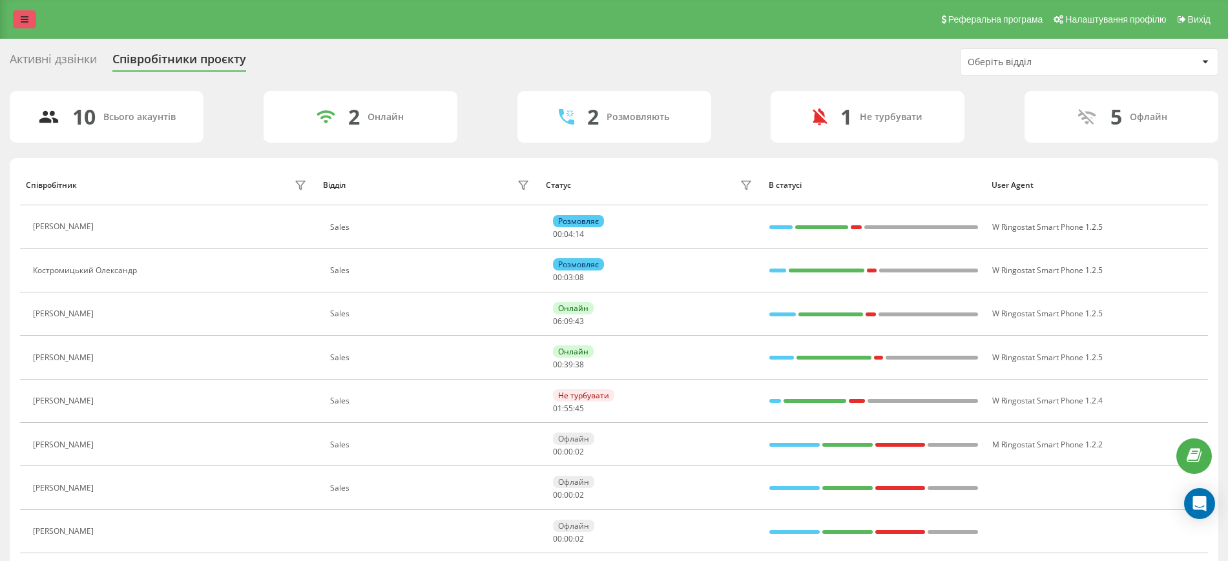
click at [21, 13] on link at bounding box center [24, 19] width 23 height 18
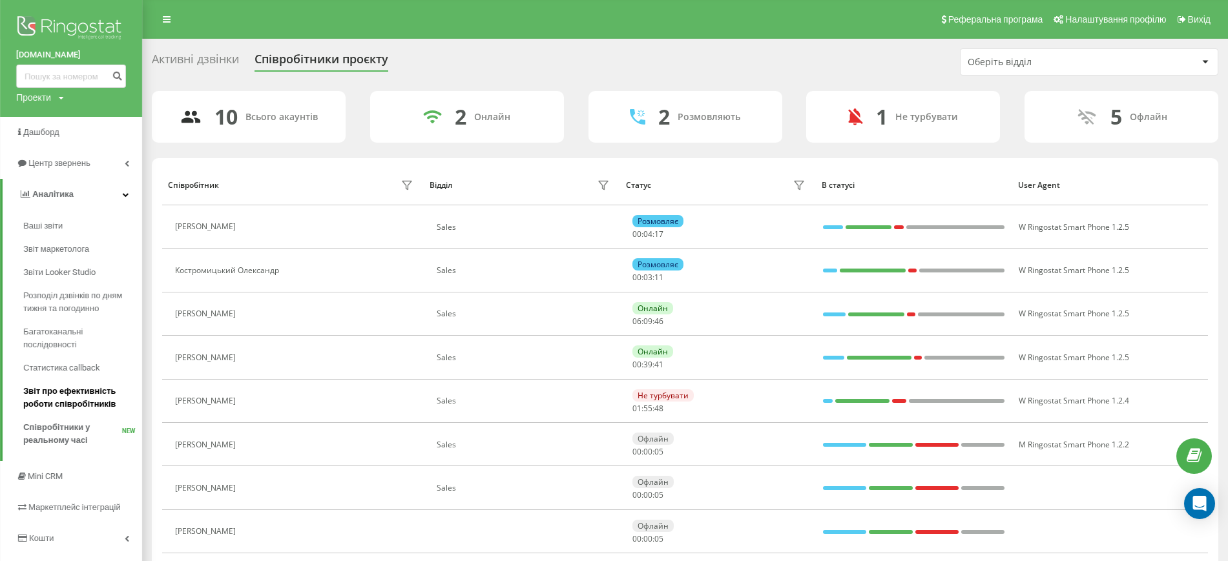
click at [61, 400] on span "Звіт про ефективність роботи співробітників" at bounding box center [79, 398] width 112 height 26
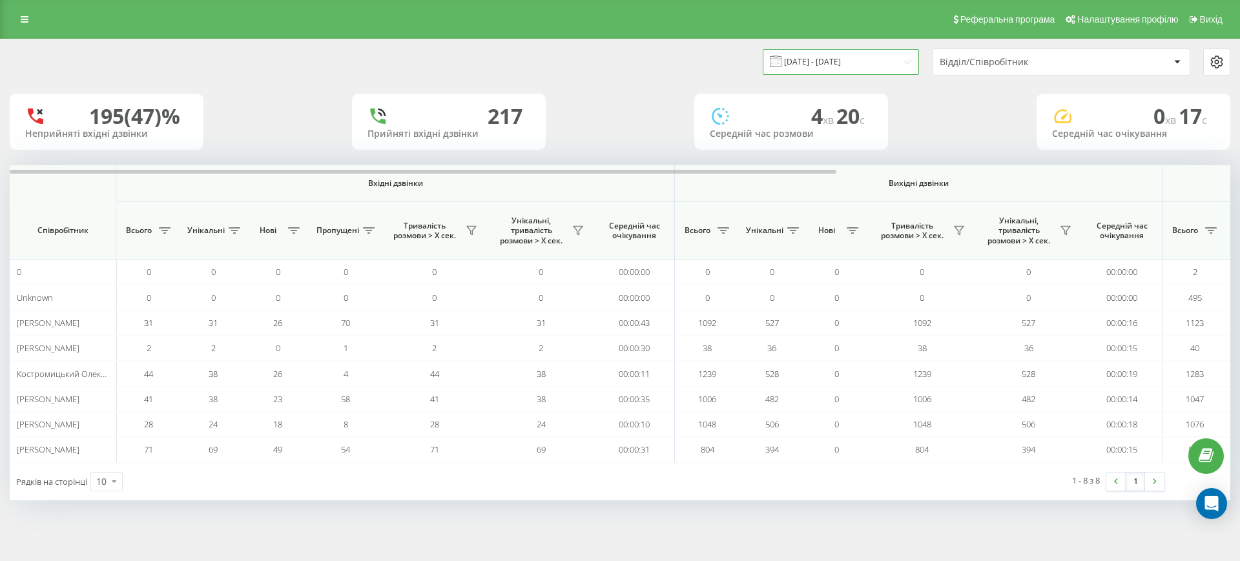
click at [875, 56] on input "19.08.2025 - 19.09.2025" at bounding box center [841, 61] width 156 height 25
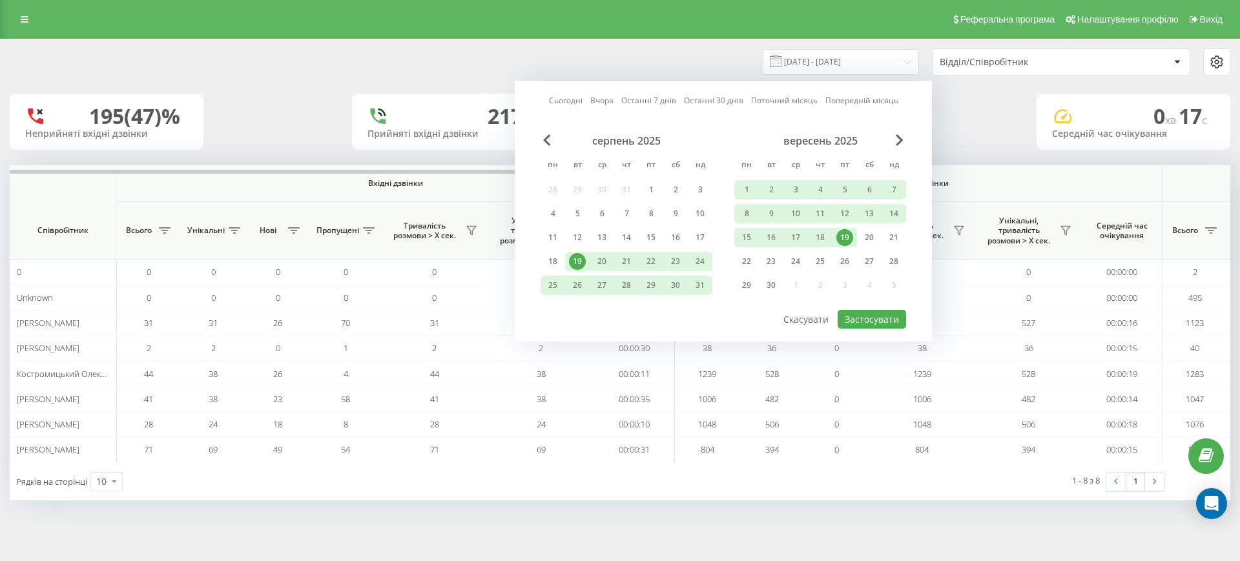
click at [843, 240] on div "19" at bounding box center [844, 237] width 17 height 17
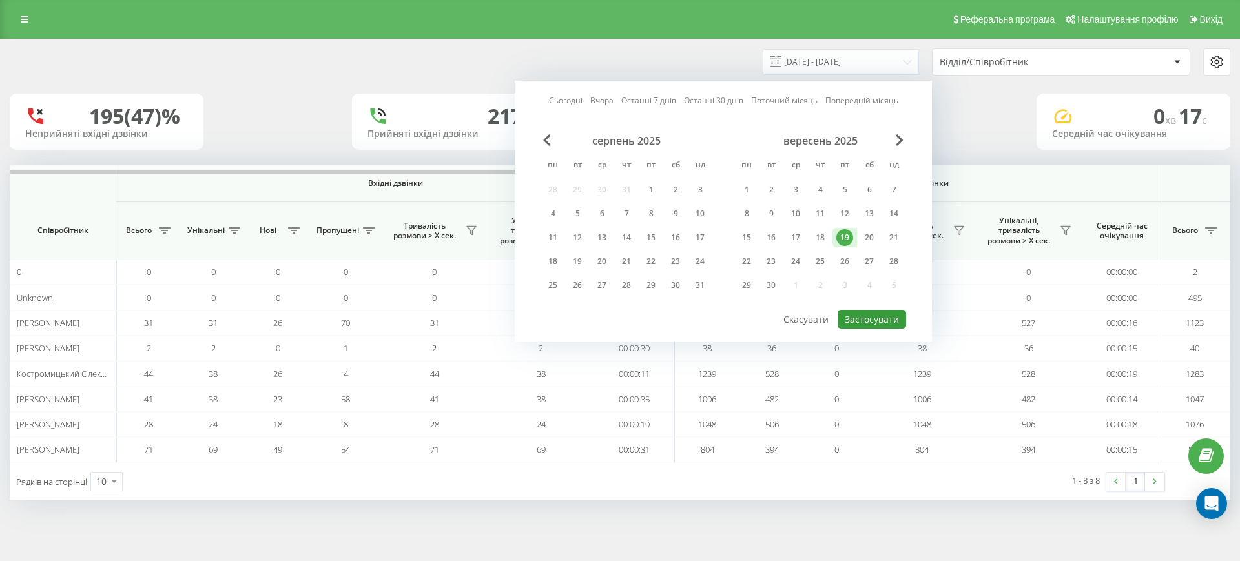
click at [860, 318] on button "Застосувати" at bounding box center [872, 319] width 68 height 19
type input "[DATE] - [DATE]"
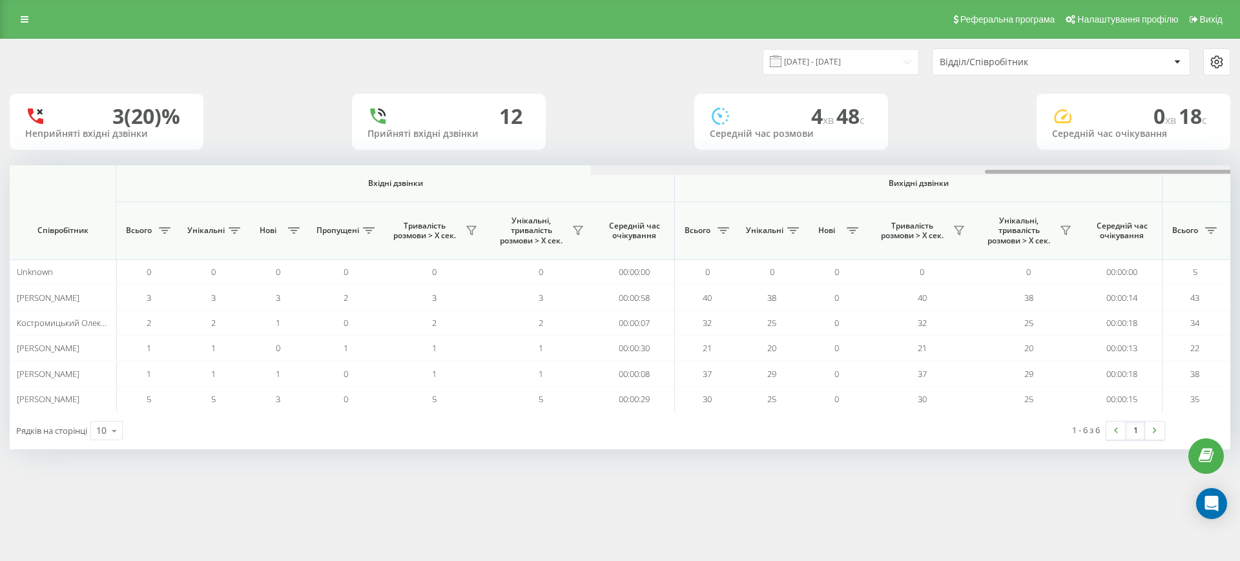
click at [1163, 172] on div at bounding box center [1201, 170] width 1221 height 10
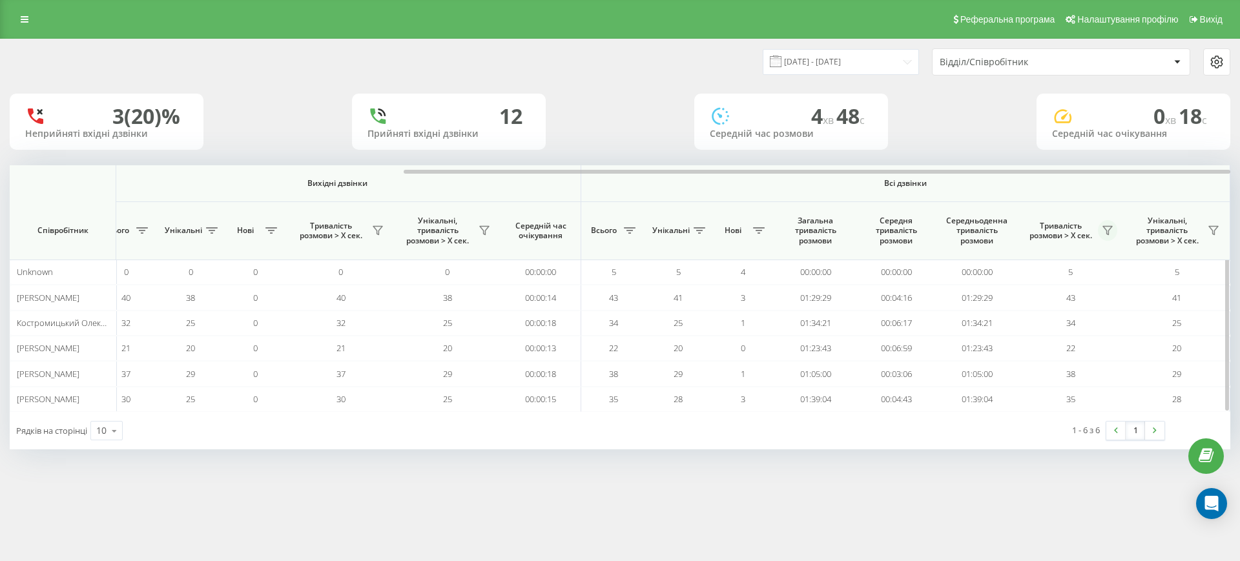
click at [1106, 227] on icon at bounding box center [1107, 231] width 9 height 8
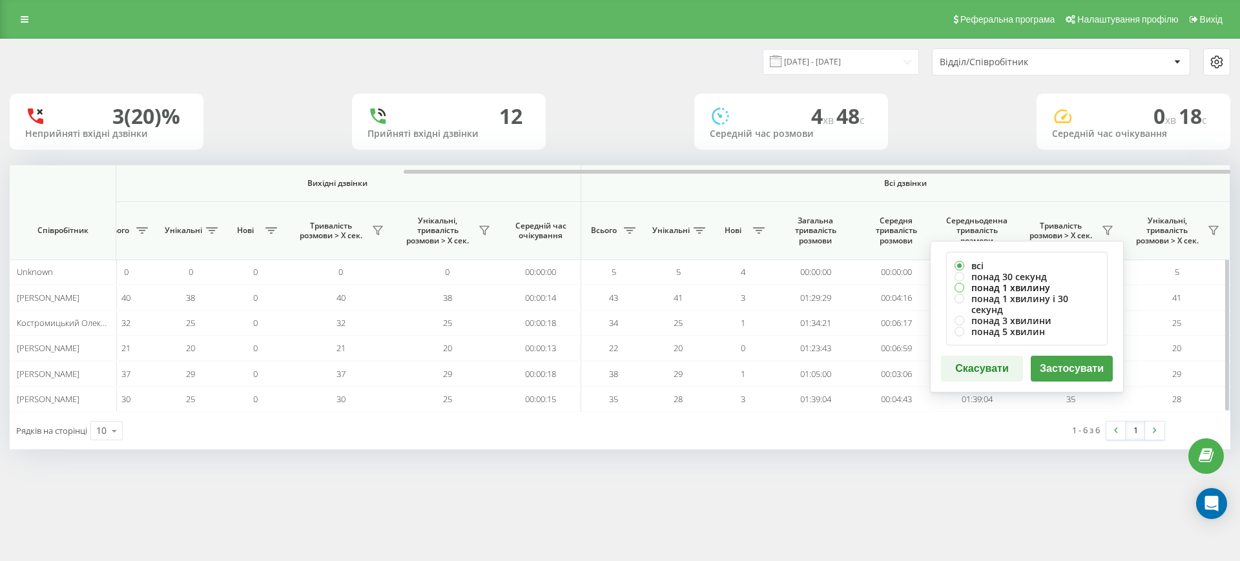
click at [1029, 282] on label "понад 1 хвилину" at bounding box center [1027, 287] width 145 height 11
radio input "true"
click at [1057, 356] on button "Застосувати" at bounding box center [1072, 369] width 82 height 26
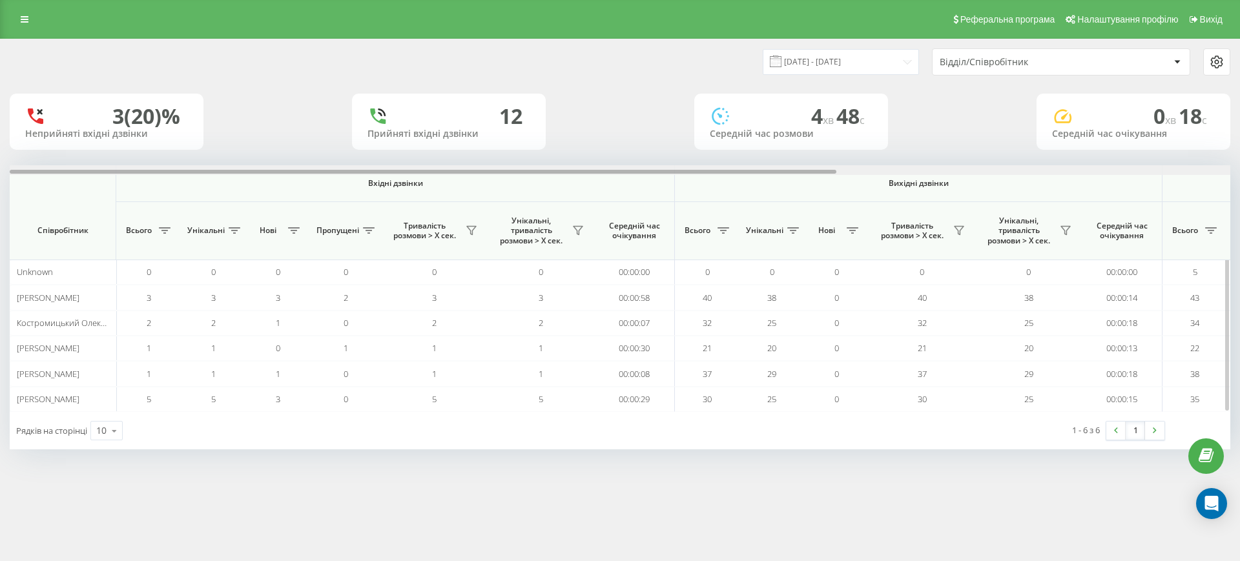
click at [1150, 167] on div at bounding box center [620, 170] width 1221 height 10
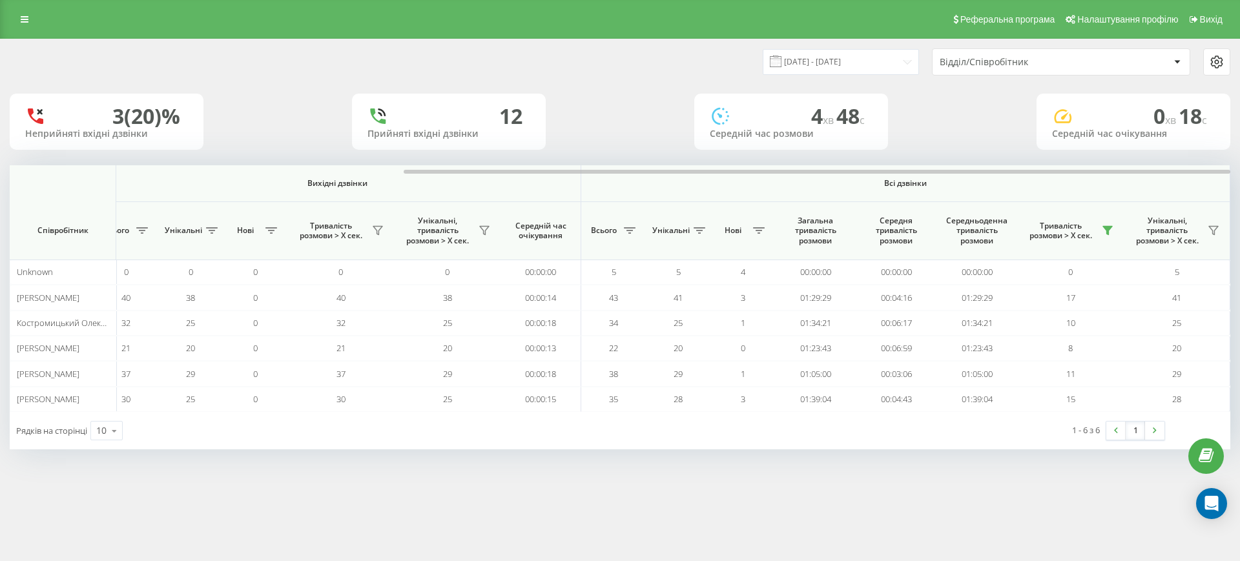
click at [986, 143] on div "3 (20)% Неприйняті вхідні дзвінки 12 Прийняті вхідні дзвінки 4 хв 48 c Середній…" at bounding box center [620, 122] width 1221 height 56
click at [953, 145] on div "3 (20)% Неприйняті вхідні дзвінки 12 Прийняті вхідні дзвінки 4 хв 48 c Середній…" at bounding box center [620, 122] width 1221 height 56
click at [931, 136] on div "3 (20)% Неприйняті вхідні дзвінки 12 Прийняті вхідні дзвінки 4 хв 48 c Середній…" at bounding box center [620, 122] width 1221 height 56
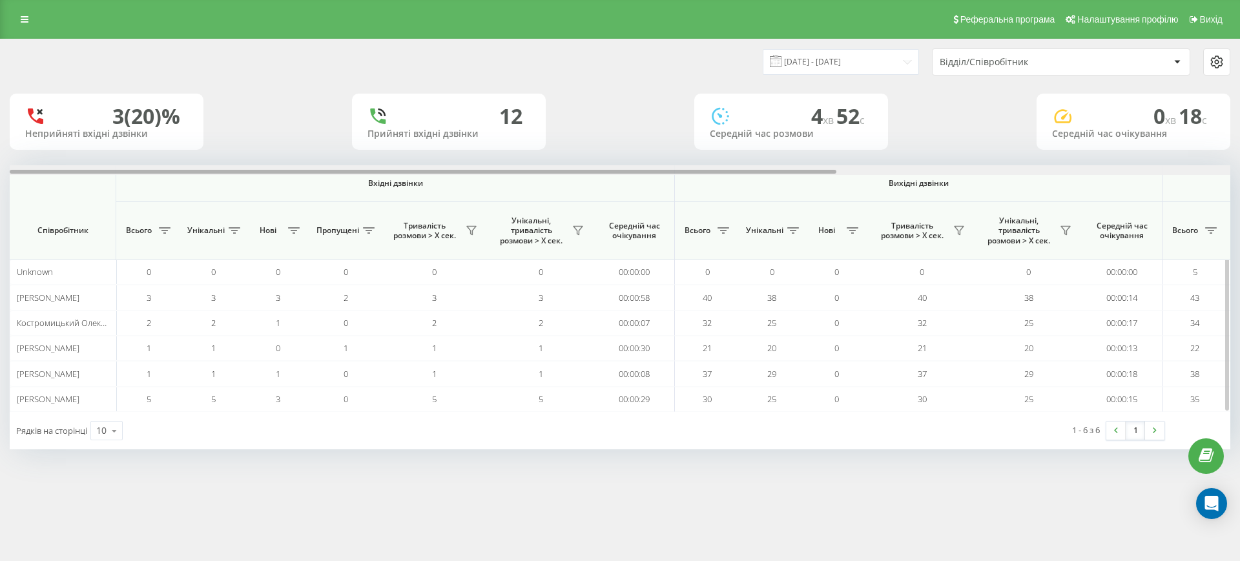
click at [1111, 172] on div at bounding box center [620, 170] width 1221 height 10
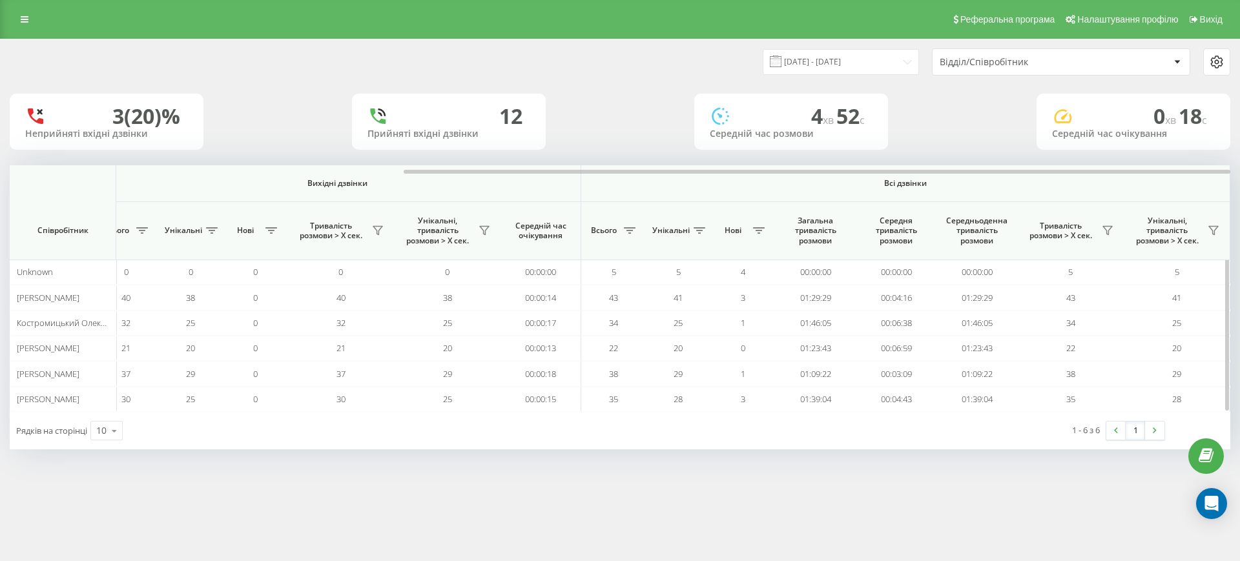
click at [1097, 234] on span "Тривалість розмови > Х сек." at bounding box center [1061, 231] width 74 height 20
click at [1105, 233] on icon at bounding box center [1108, 230] width 10 height 10
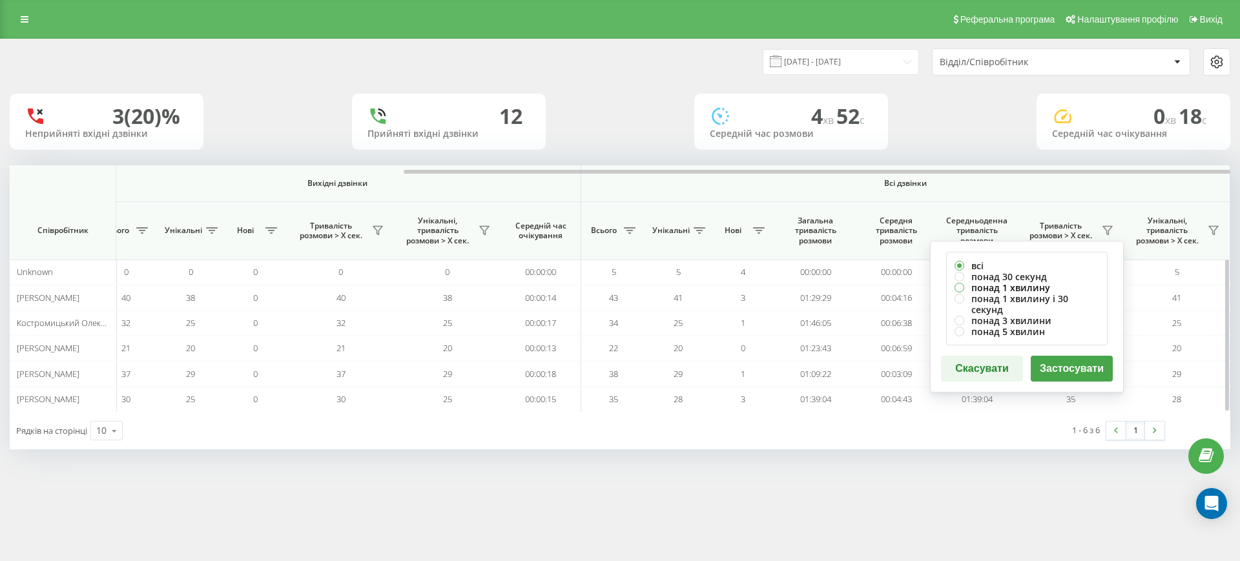
click at [1020, 289] on label "понад 1 хвилину" at bounding box center [1027, 287] width 145 height 11
radio input "true"
click at [1061, 356] on button "Застосувати" at bounding box center [1072, 369] width 82 height 26
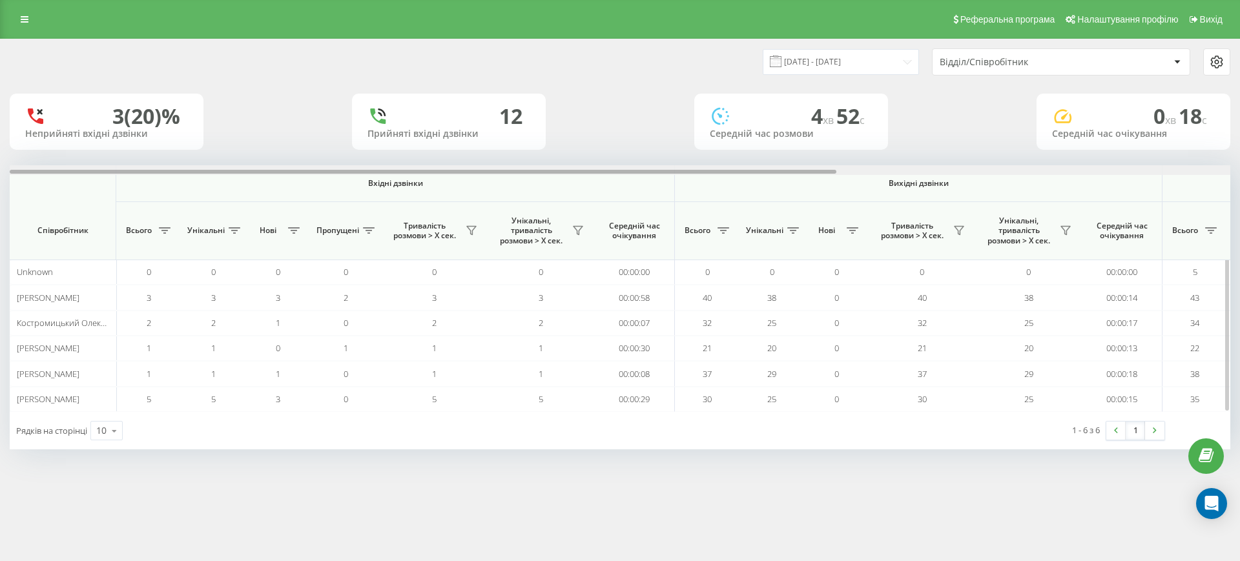
click at [1127, 174] on div at bounding box center [620, 170] width 1221 height 10
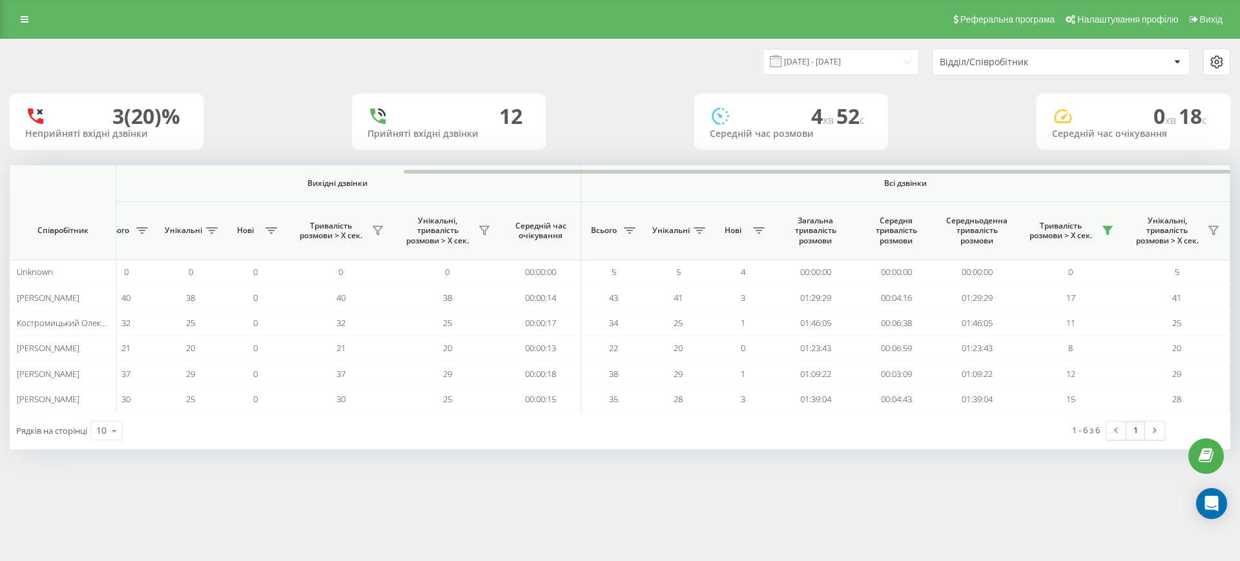
click at [882, 419] on div "1 - 6 з 6 1" at bounding box center [945, 430] width 458 height 37
click at [826, 439] on div "1 - 6 з 6 1" at bounding box center [945, 430] width 458 height 37
click at [820, 439] on div "1 - 6 з 6 1" at bounding box center [945, 430] width 458 height 37
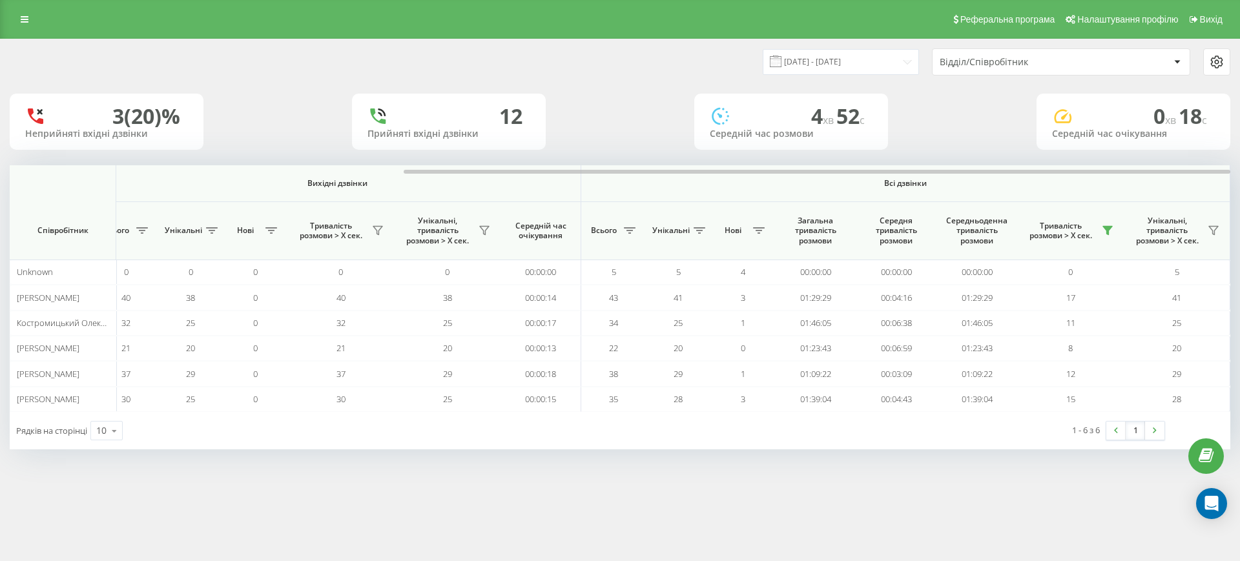
click at [819, 437] on div "1 - 6 з 6 1" at bounding box center [945, 430] width 458 height 37
click at [909, 145] on div "3 (20)% Неприйняті вхідні дзвінки 12 Прийняті вхідні дзвінки 4 хв 52 c Середній…" at bounding box center [620, 122] width 1221 height 56
click at [922, 140] on div "3 (20)% Неприйняті вхідні дзвінки 12 Прийняті вхідні дзвінки 4 хв 52 c Середній…" at bounding box center [620, 122] width 1221 height 56
click at [922, 139] on div "3 (20)% Неприйняті вхідні дзвінки 12 Прийняті вхідні дзвінки 4 хв 52 c Середній…" at bounding box center [620, 122] width 1221 height 56
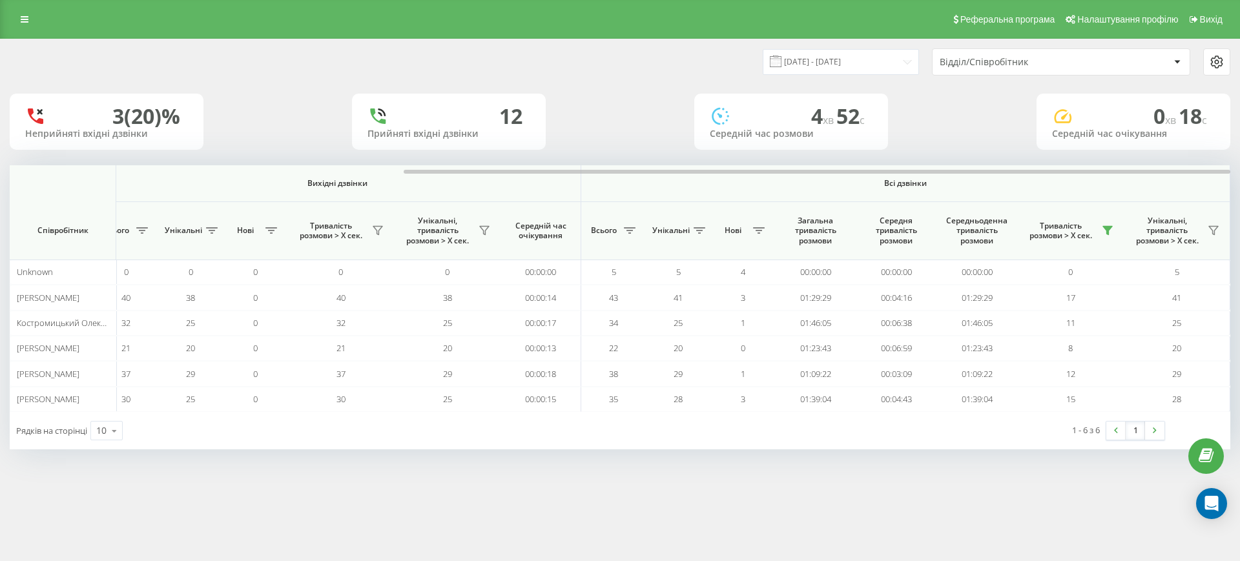
click at [924, 137] on div "3 (20)% Неприйняті вхідні дзвінки 12 Прийняті вхідні дзвінки 4 хв 52 c Середній…" at bounding box center [620, 122] width 1221 height 56
click at [953, 141] on div "3 (20)% Неприйняті вхідні дзвінки 12 Прийняті вхідні дзвінки 4 хв 52 c Середній…" at bounding box center [620, 122] width 1221 height 56
